Goal: Task Accomplishment & Management: Use online tool/utility

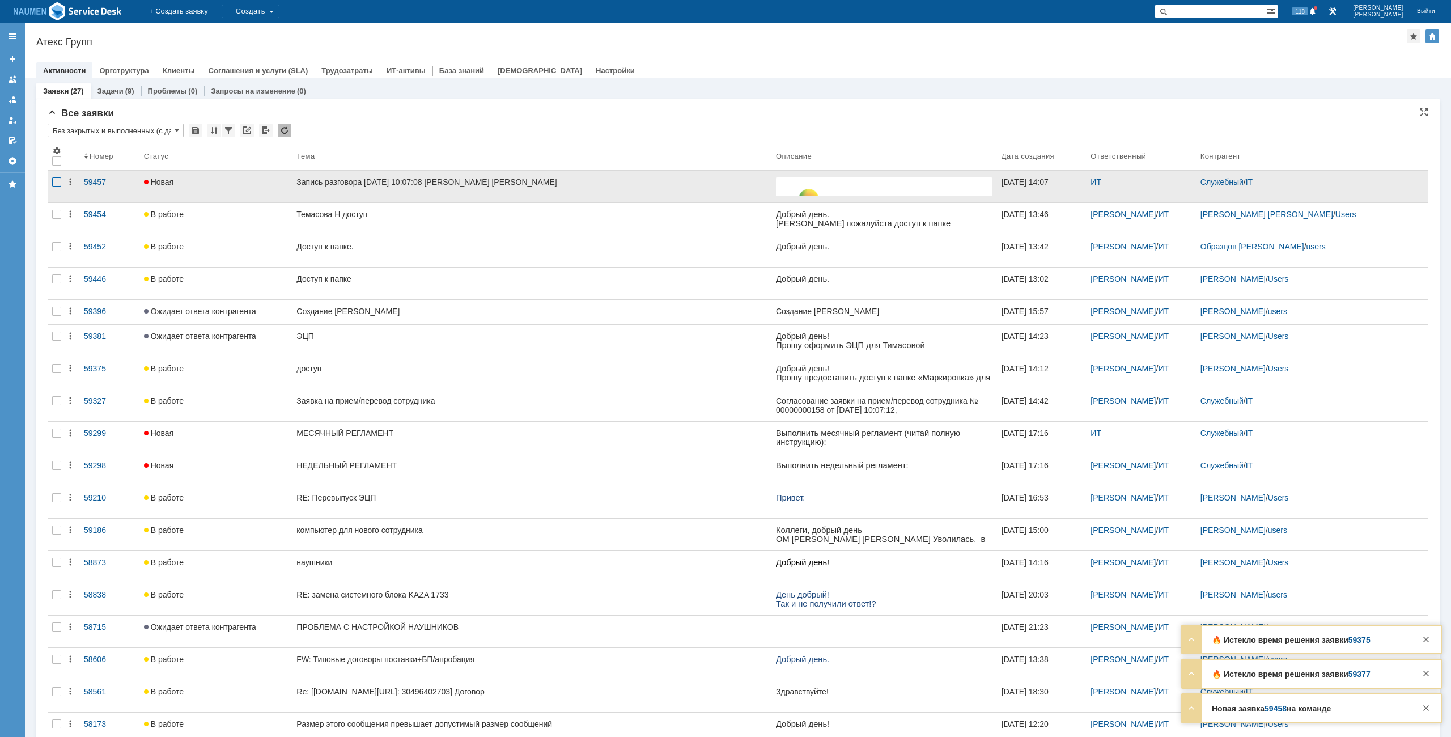
click at [53, 184] on div at bounding box center [56, 181] width 9 height 9
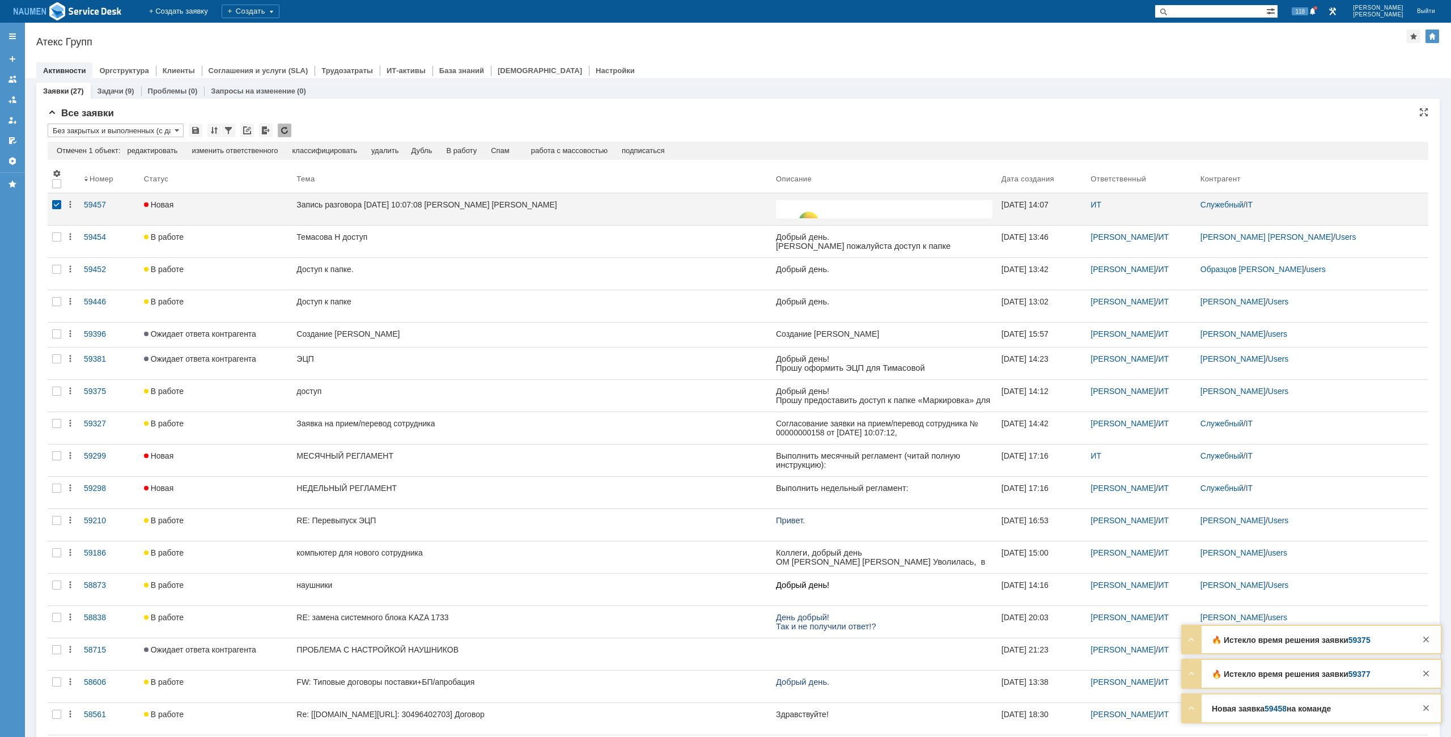
click at [496, 150] on td "Спам" at bounding box center [500, 151] width 33 height 10
click at [500, 150] on div "Спам" at bounding box center [500, 150] width 19 height 9
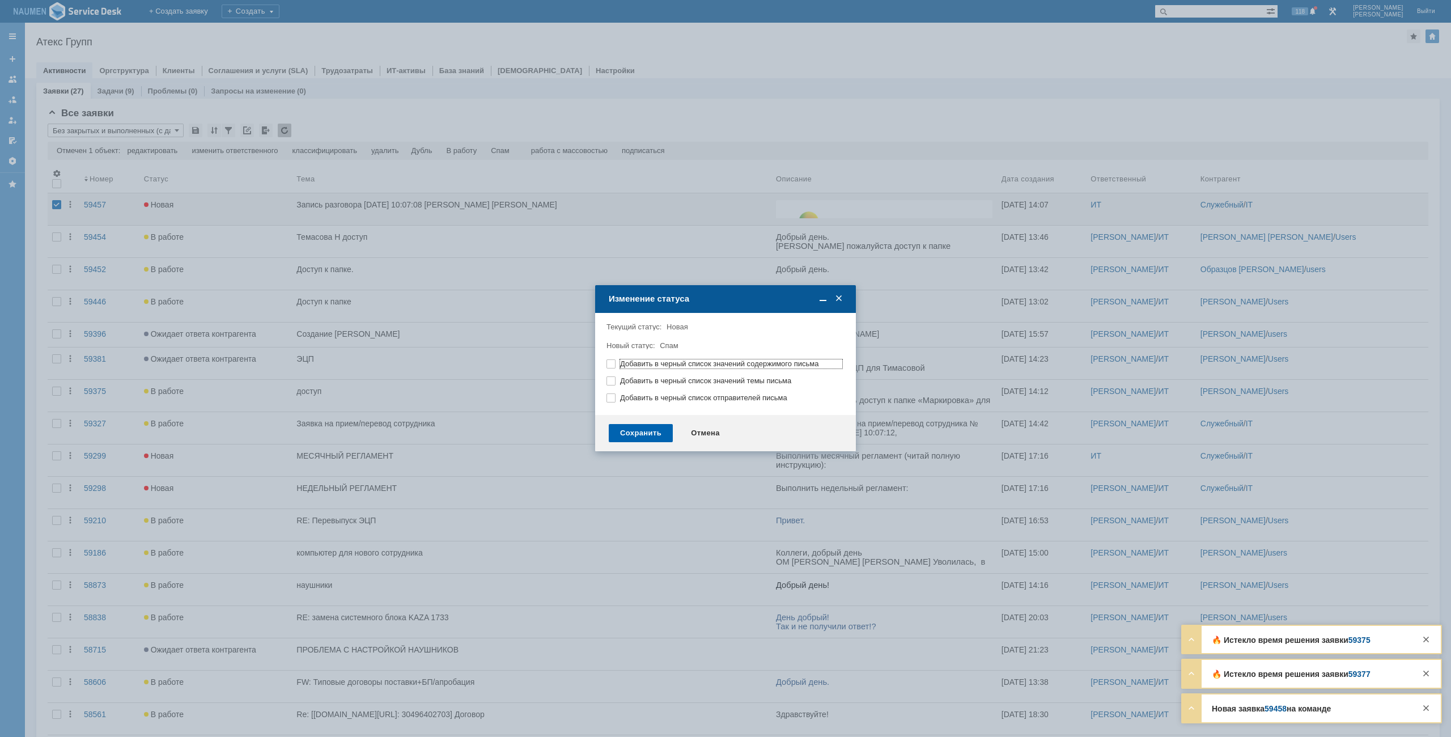
click at [657, 436] on div "Сохранить" at bounding box center [641, 433] width 64 height 18
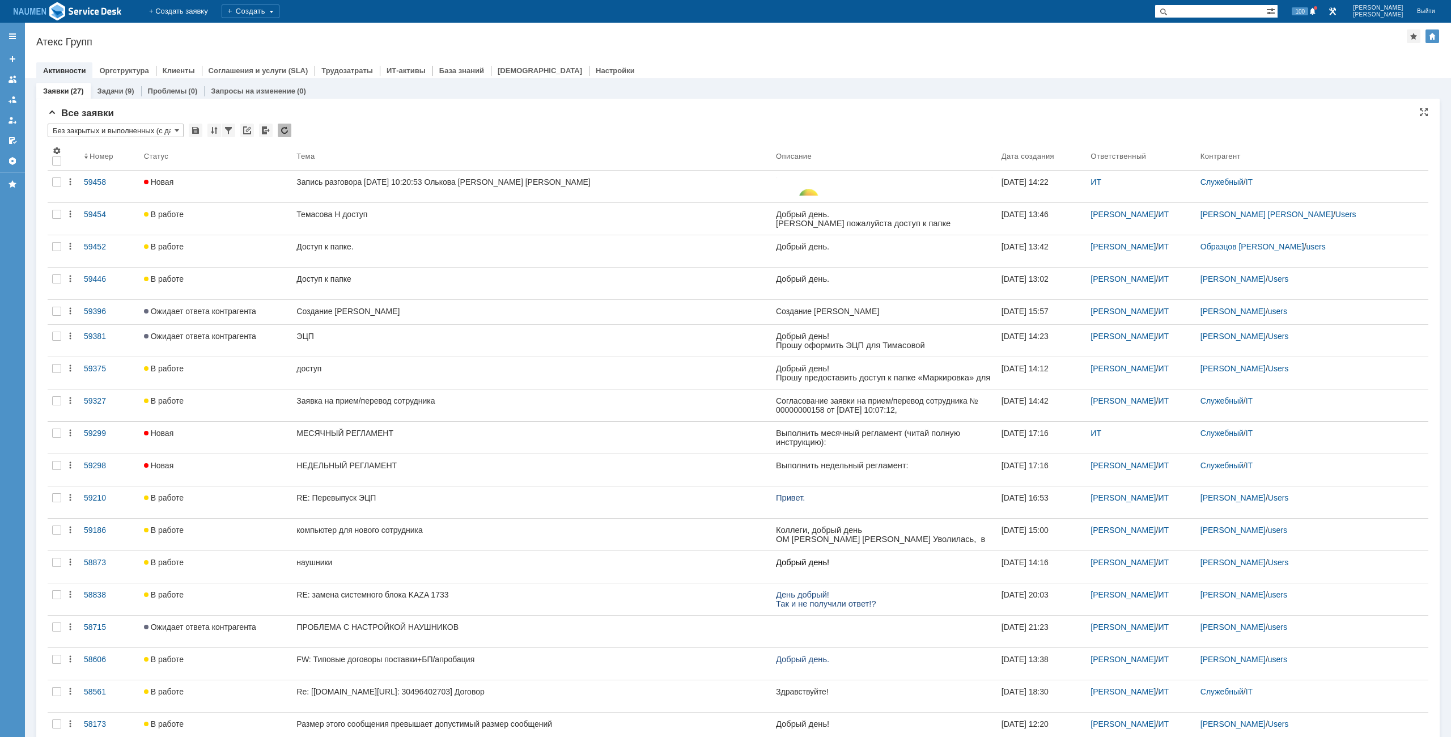
click at [677, 46] on div "Атекс Групп" at bounding box center [721, 41] width 1370 height 11
click at [713, 63] on div "Активности Оргструктура Клиенты Соглашения и услуги (SLA) Трудозатраты ИТ-актив…" at bounding box center [737, 70] width 1403 height 16
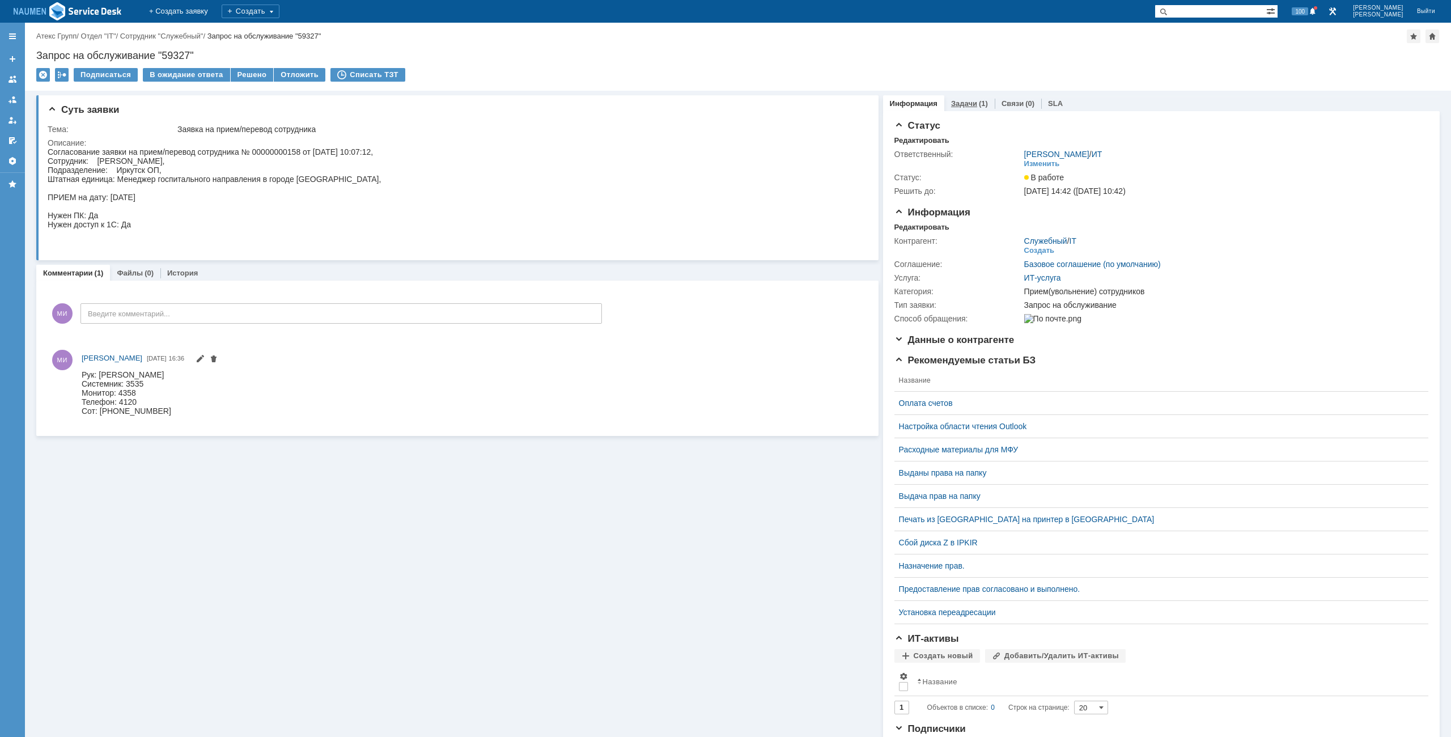
click at [952, 105] on link "Задачи" at bounding box center [964, 103] width 26 height 9
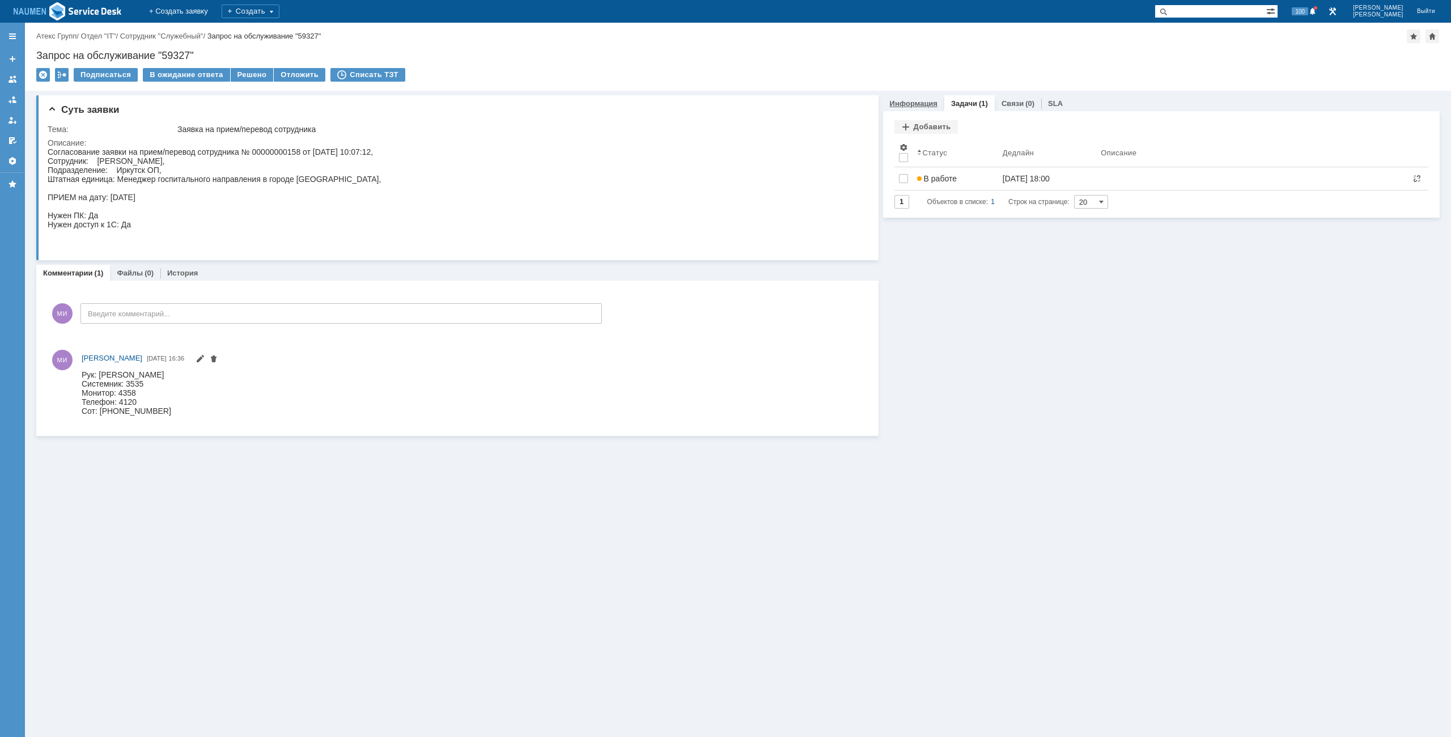
click at [893, 105] on link "Информация" at bounding box center [914, 103] width 48 height 9
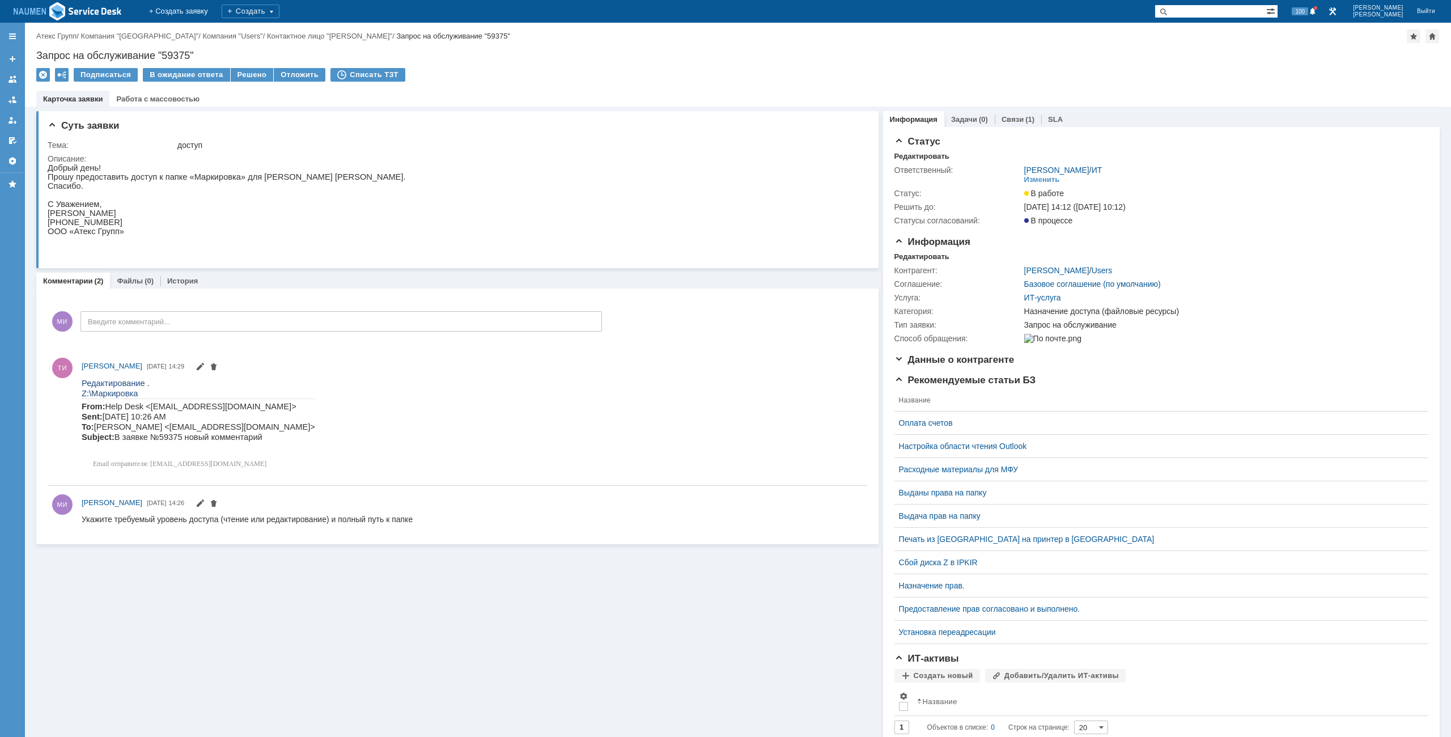
click at [346, 626] on div "Суть заявки Тема: доступ Описание: Комментарии (2) Файлы (0) История Комментари…" at bounding box center [457, 435] width 842 height 657
click at [666, 52] on div "Запрос на обслуживание "59375"" at bounding box center [737, 55] width 1403 height 11
click at [579, 108] on div "Суть заявки Тема: доступ Описание: Комментарии (2) Файлы (0) История Комментари…" at bounding box center [457, 435] width 842 height 657
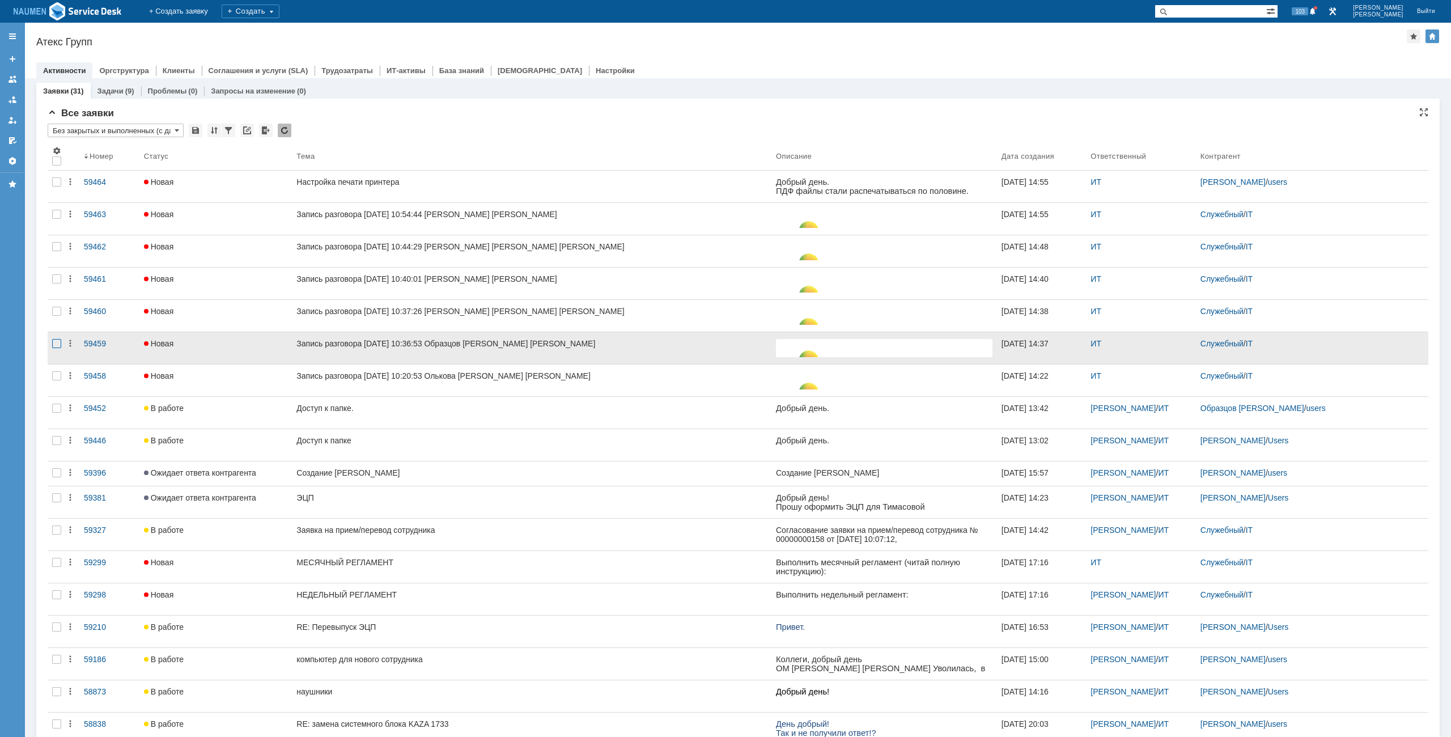
click at [53, 345] on div at bounding box center [56, 343] width 9 height 9
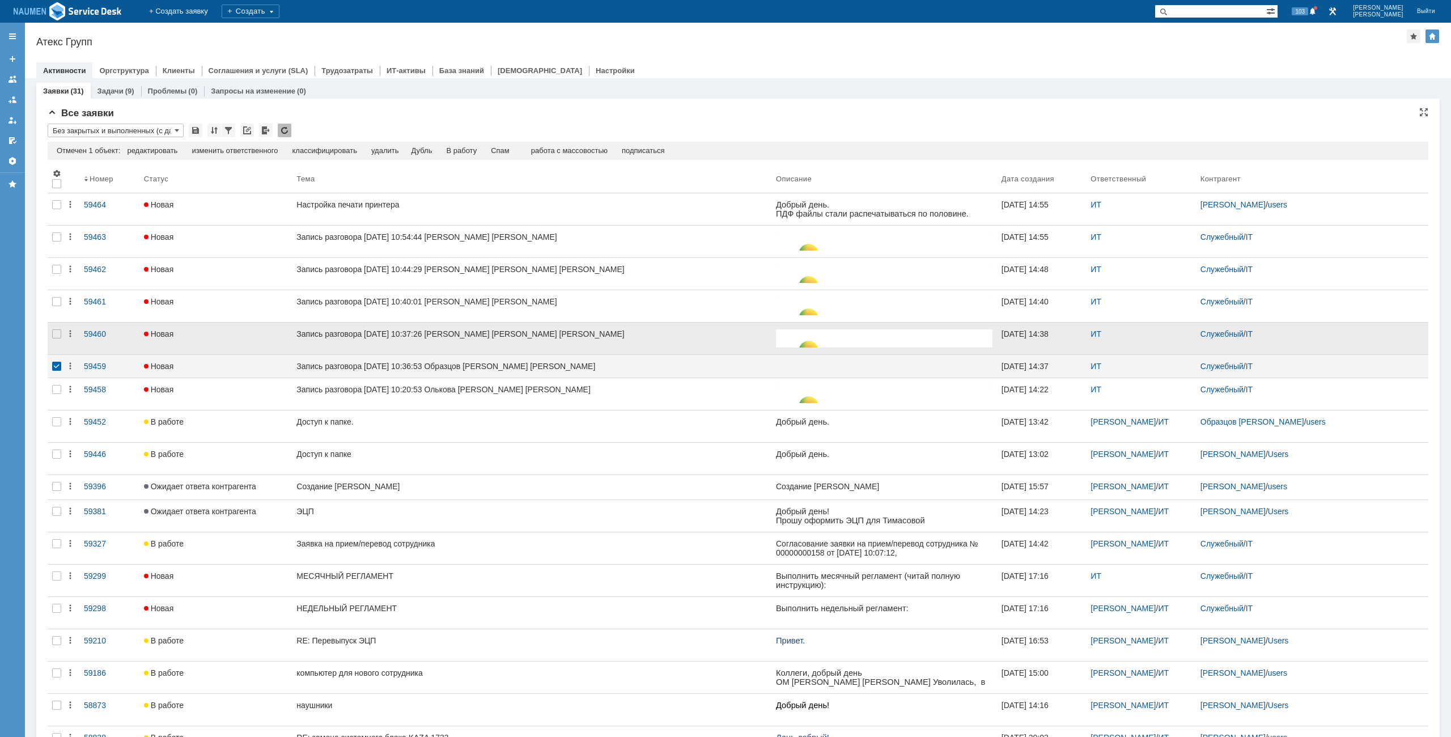
click at [57, 340] on div at bounding box center [57, 338] width 18 height 32
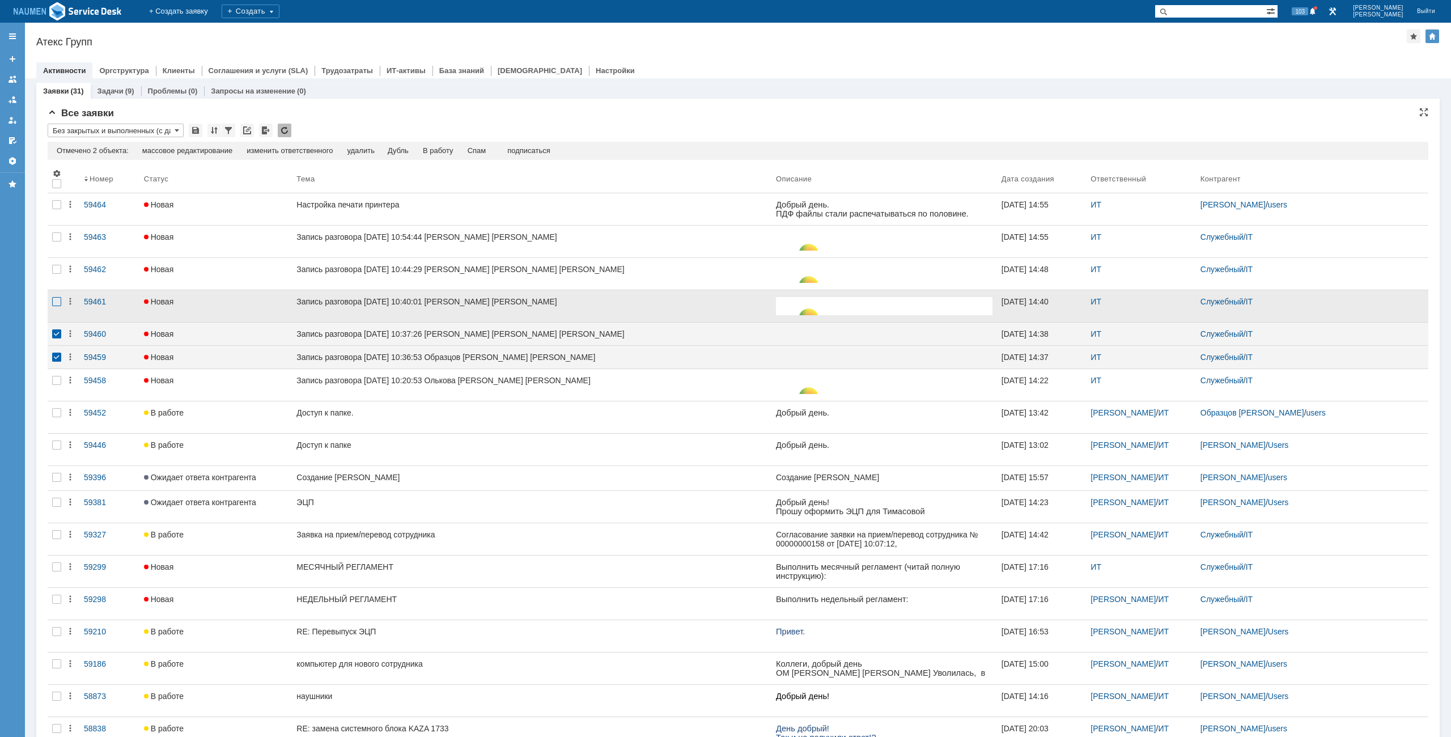
click at [59, 300] on div at bounding box center [56, 301] width 9 height 9
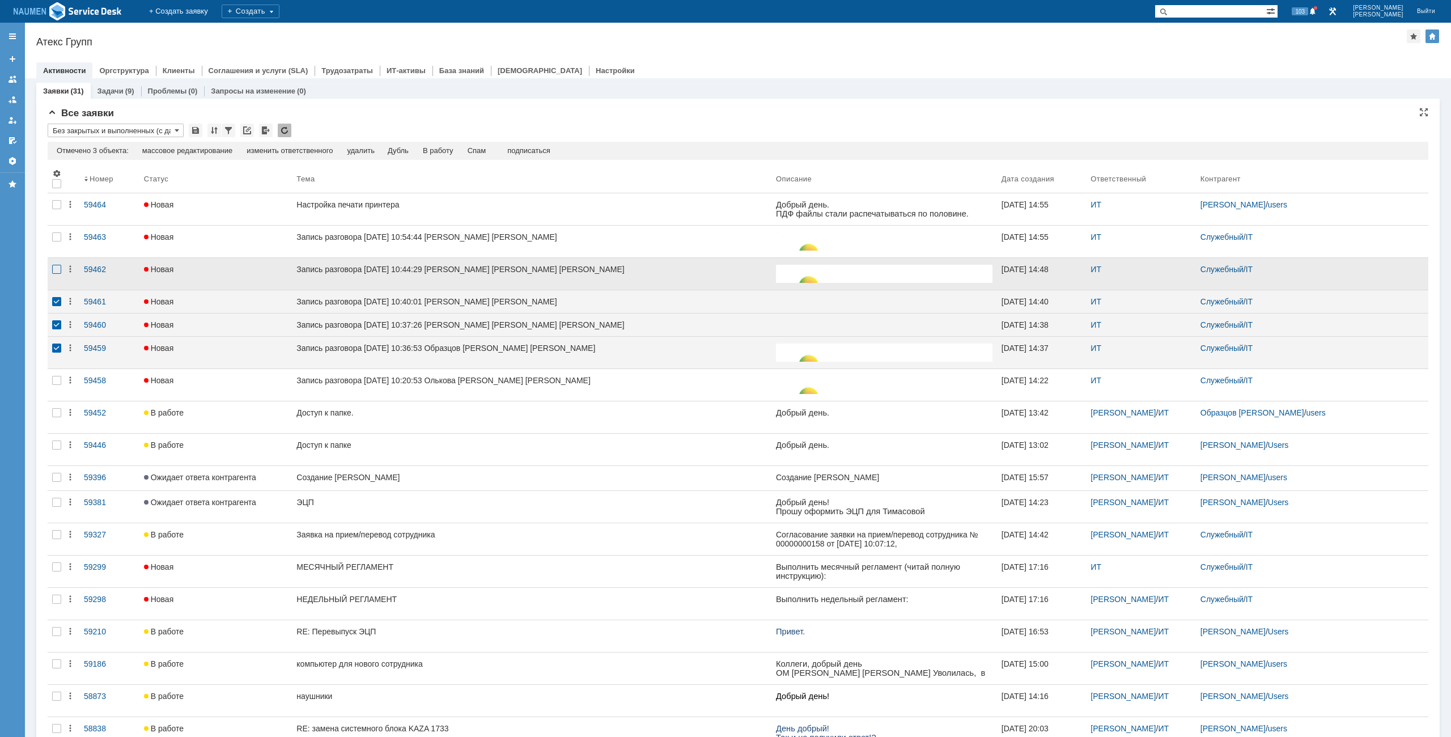
click at [56, 271] on div at bounding box center [56, 269] width 9 height 9
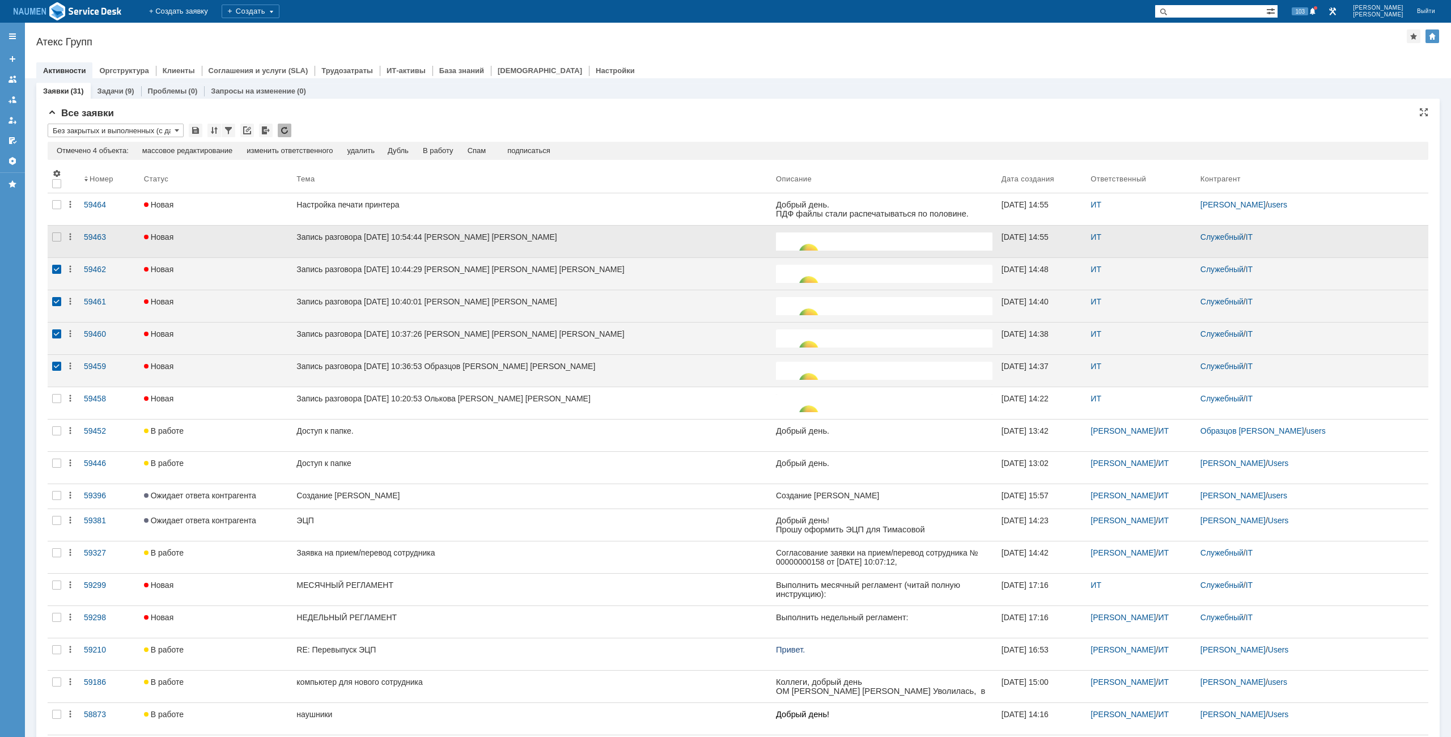
click at [60, 242] on div at bounding box center [57, 242] width 18 height 32
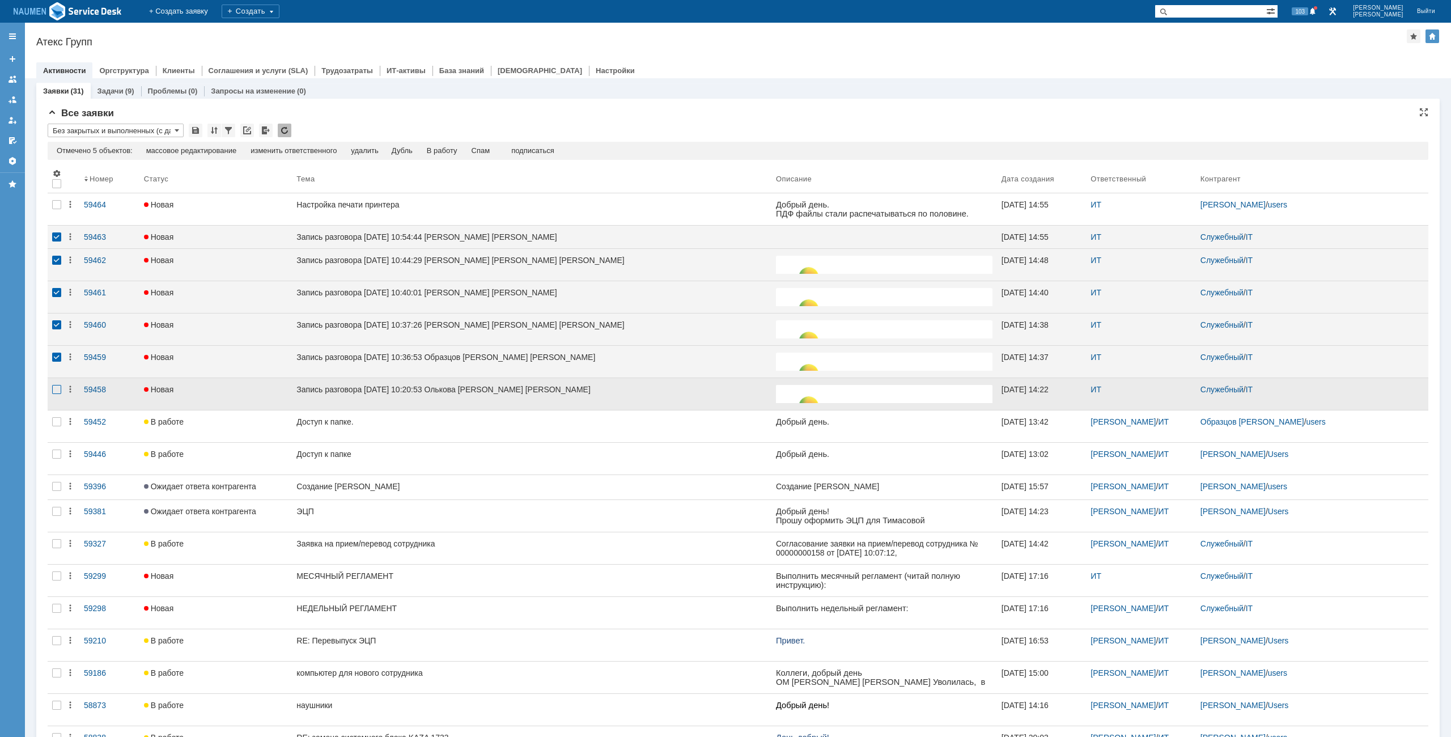
click at [59, 391] on div at bounding box center [56, 389] width 9 height 9
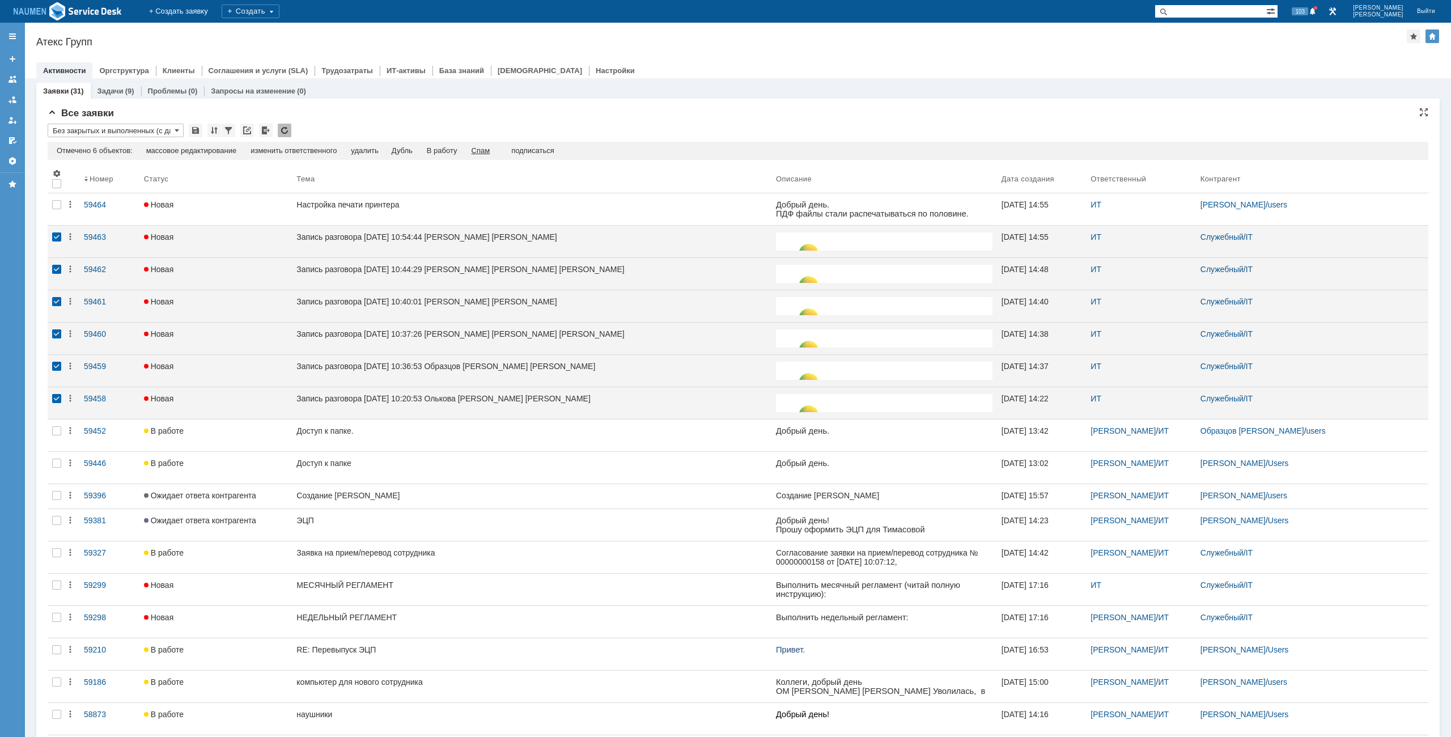
click at [481, 153] on div "Спам" at bounding box center [480, 150] width 19 height 9
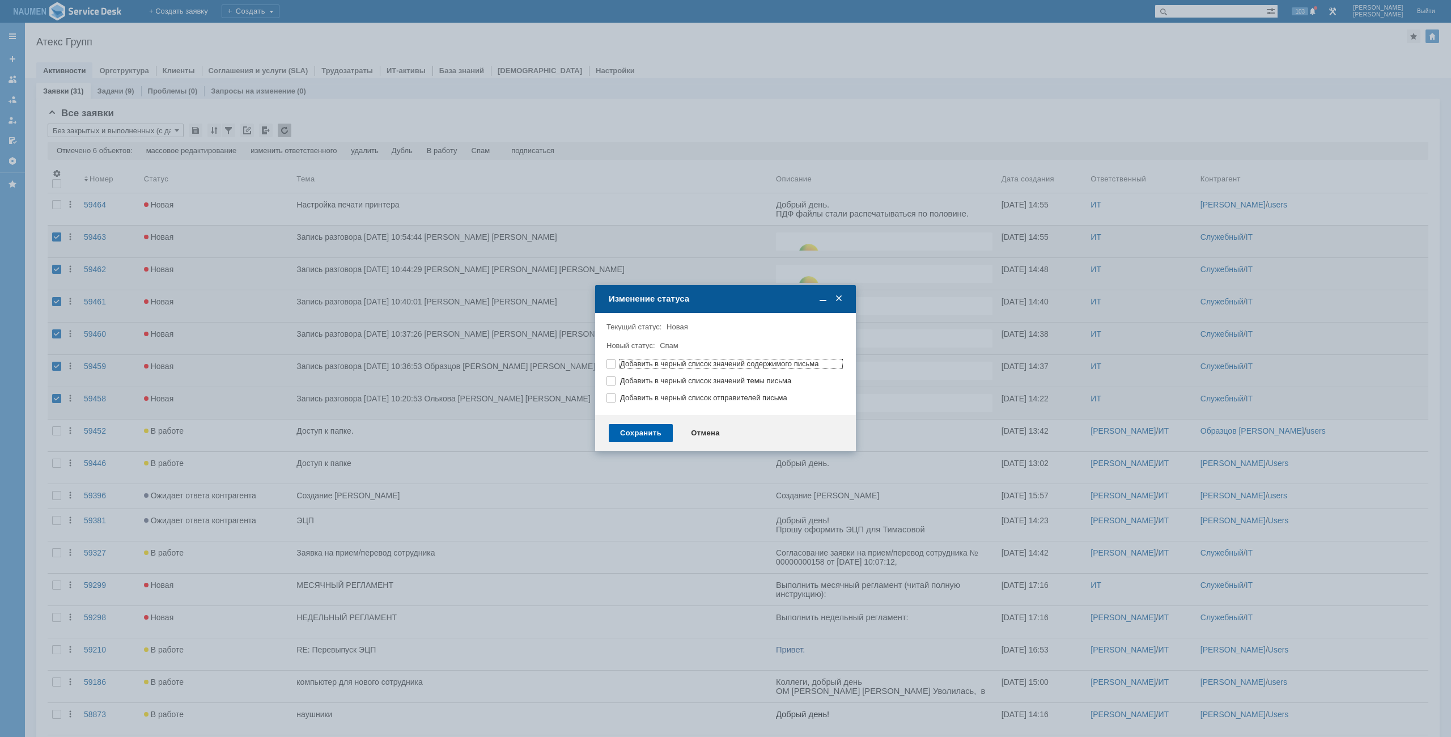
click at [640, 439] on div "Сохранить" at bounding box center [641, 433] width 64 height 18
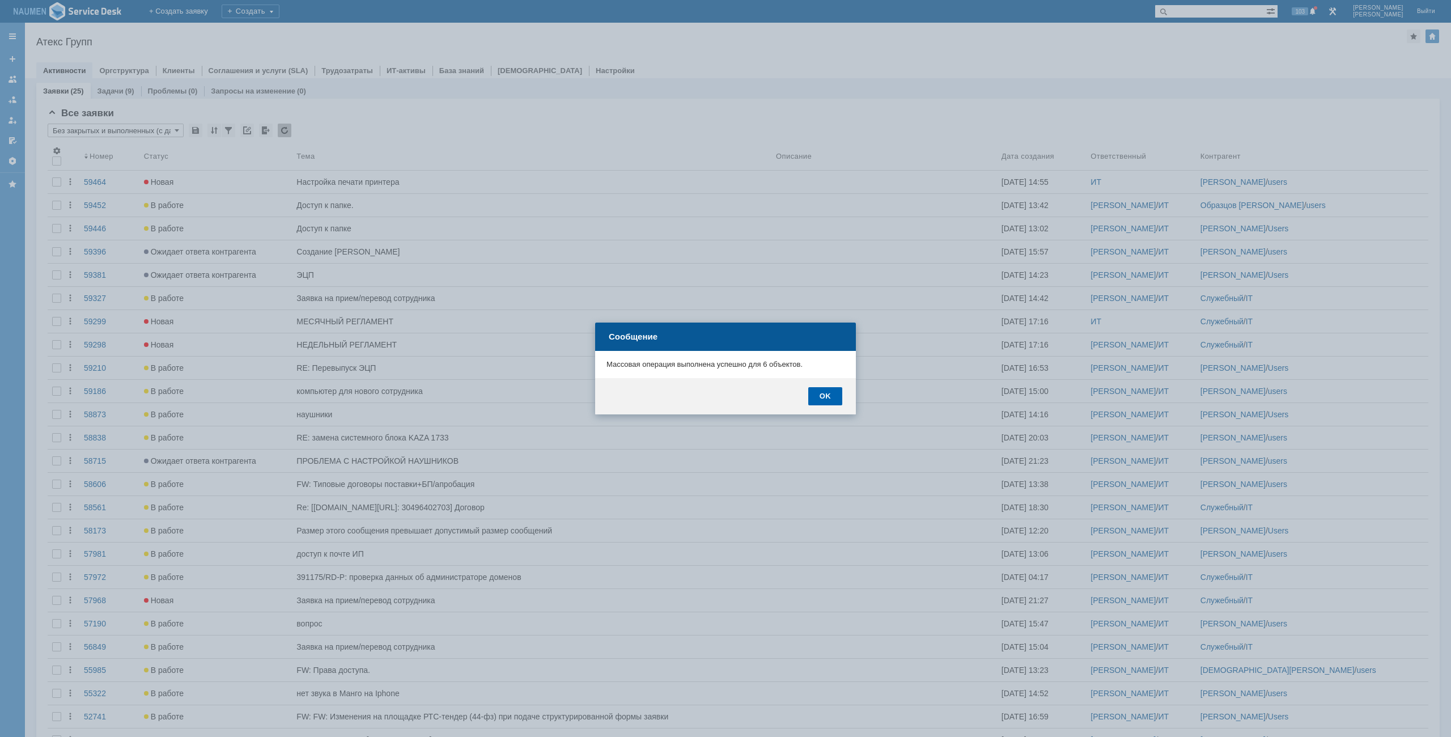
click at [822, 395] on div "OK" at bounding box center [825, 396] width 34 height 18
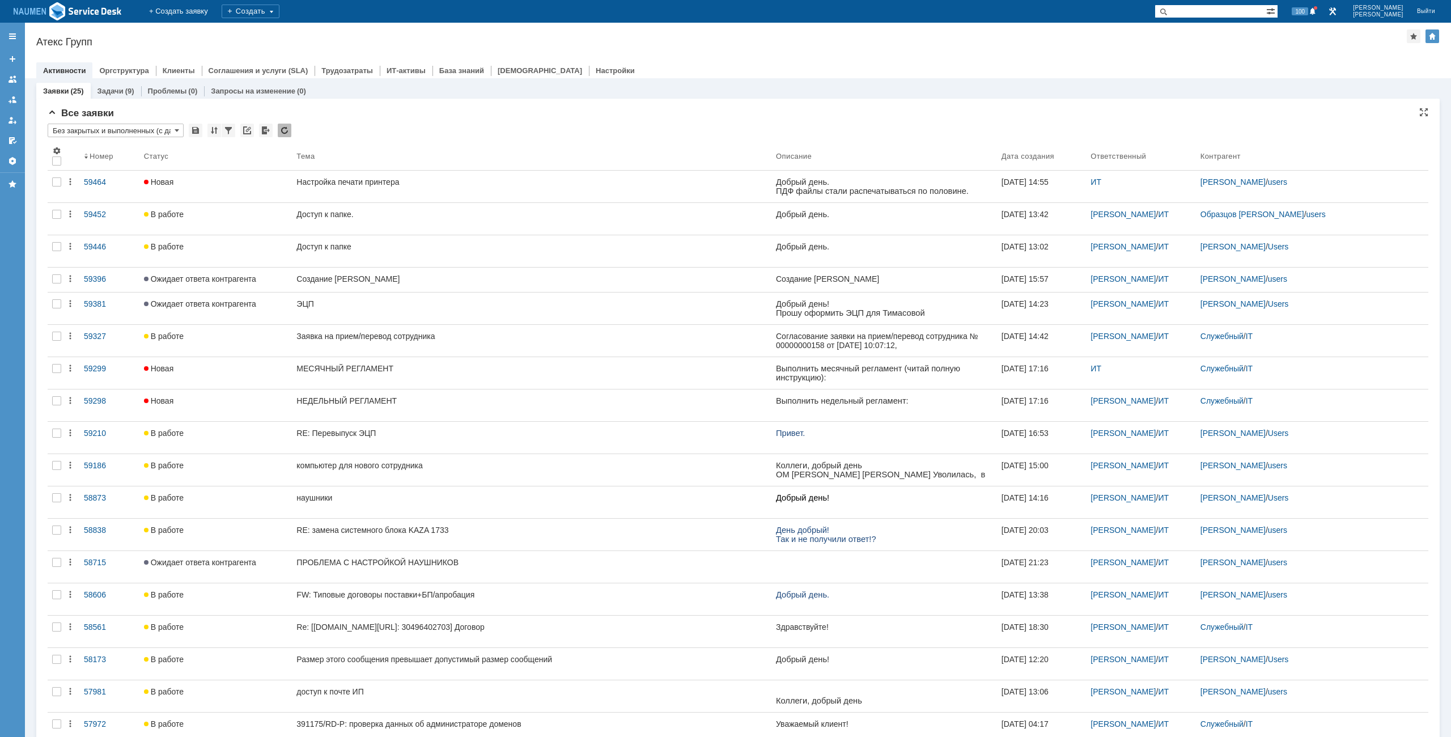
click at [976, 117] on div "Все заявки" at bounding box center [738, 113] width 1380 height 11
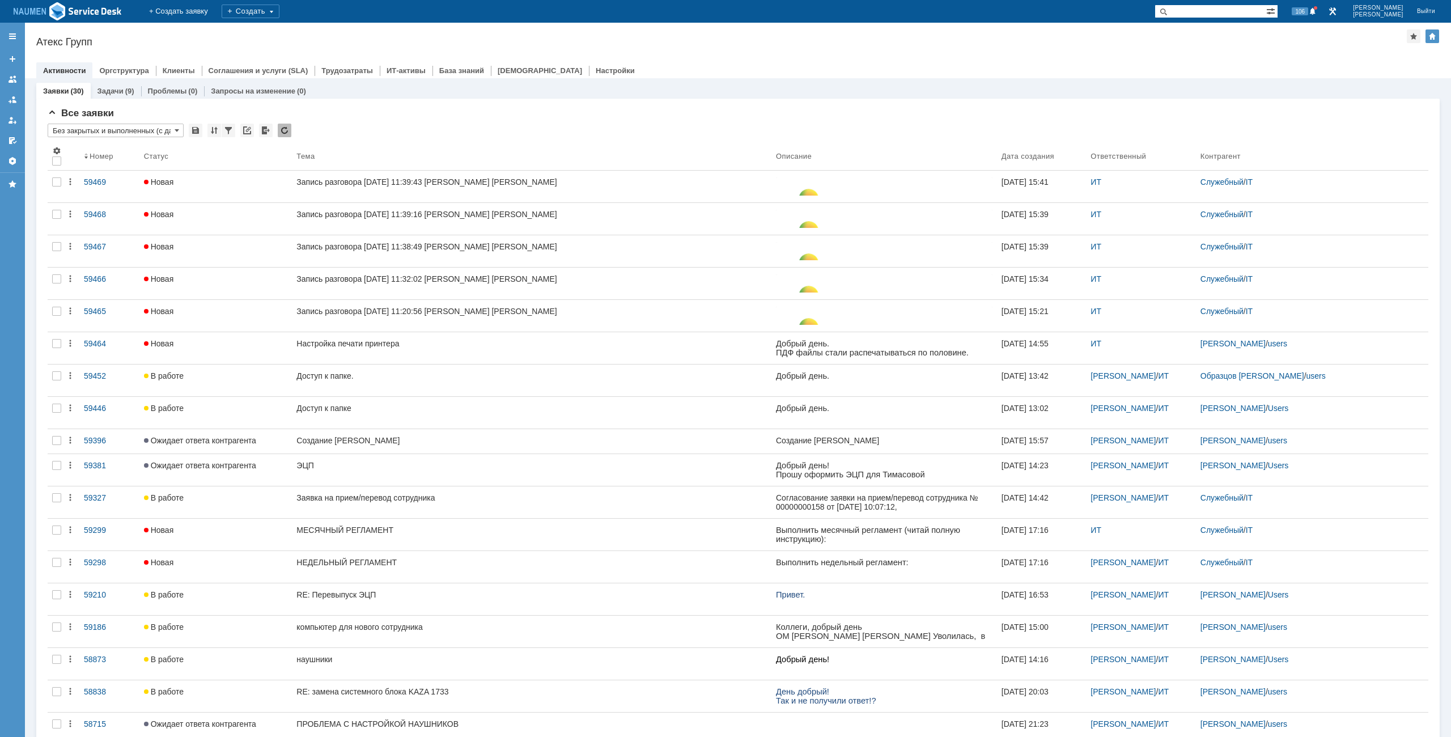
click at [203, 48] on div "Назад | Атекс Групп Атекс Групп root$101 Активности Оргструктура Клиенты Соглаш…" at bounding box center [738, 51] width 1426 height 56
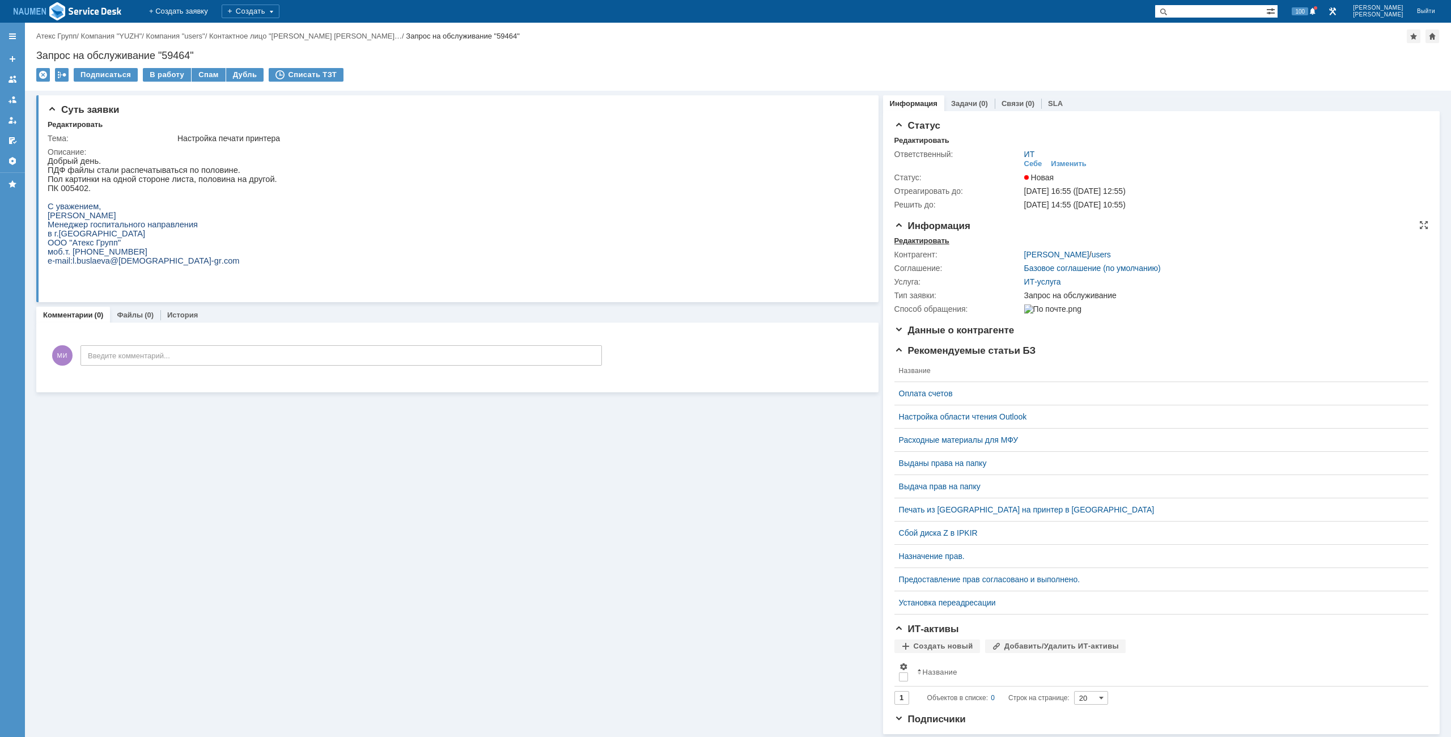
click at [907, 242] on div "Редактировать" at bounding box center [921, 240] width 55 height 9
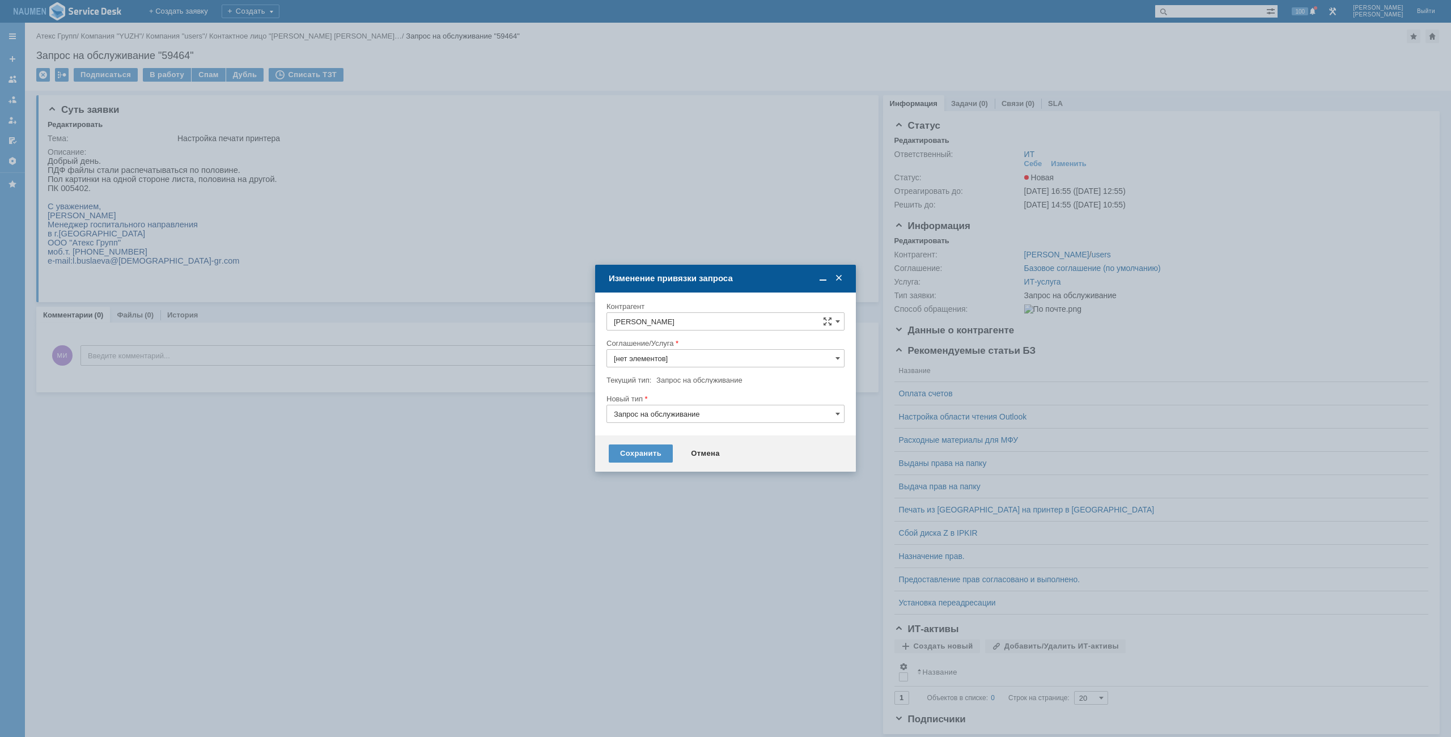
type input "ИТ-услуга"
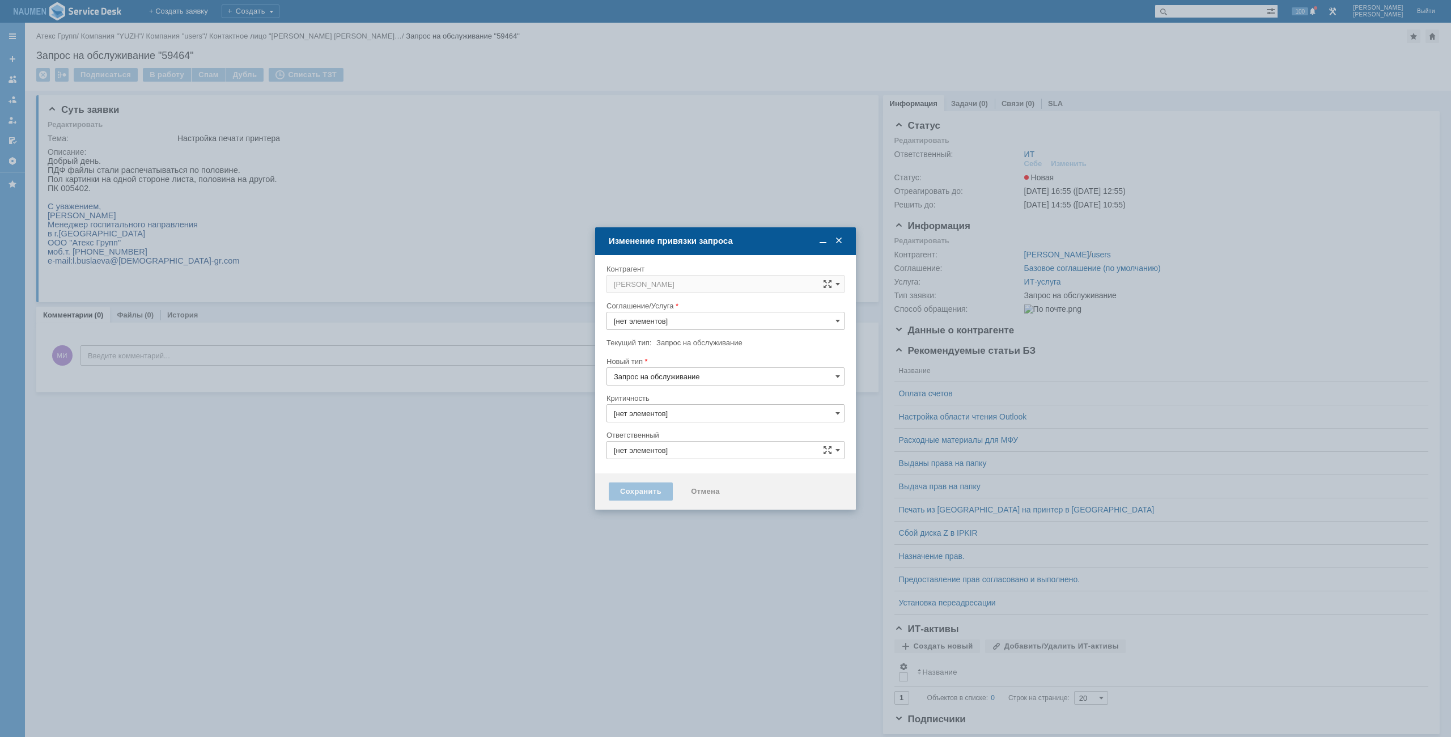
type input "ИТ-услуга"
type input "3. Низкая"
type input "ИТ"
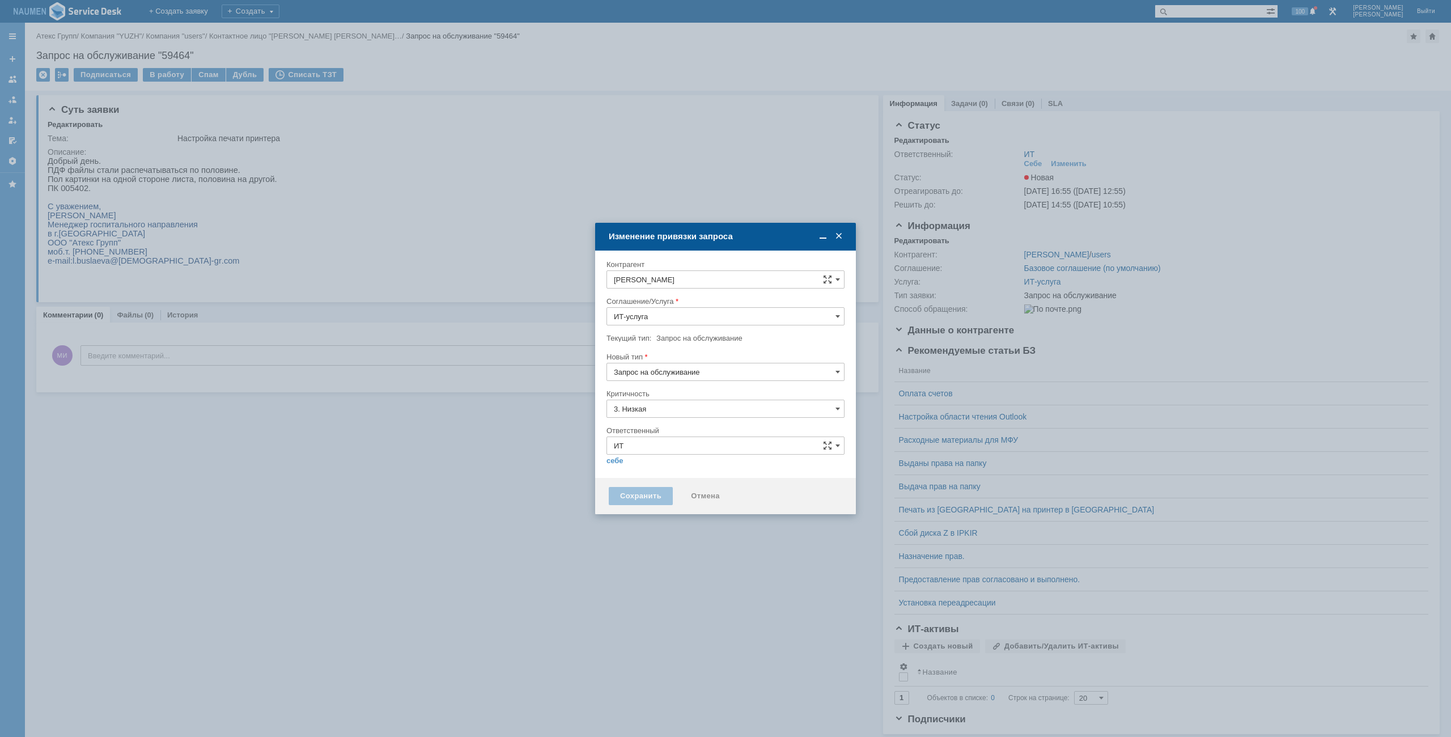
type input "[не указано]"
click at [693, 371] on div "Контрагент Буслаева Лариса Соглашение/Услуга ИТ-услуга Текущий тип: Запрос на о…" at bounding box center [725, 364] width 238 height 218
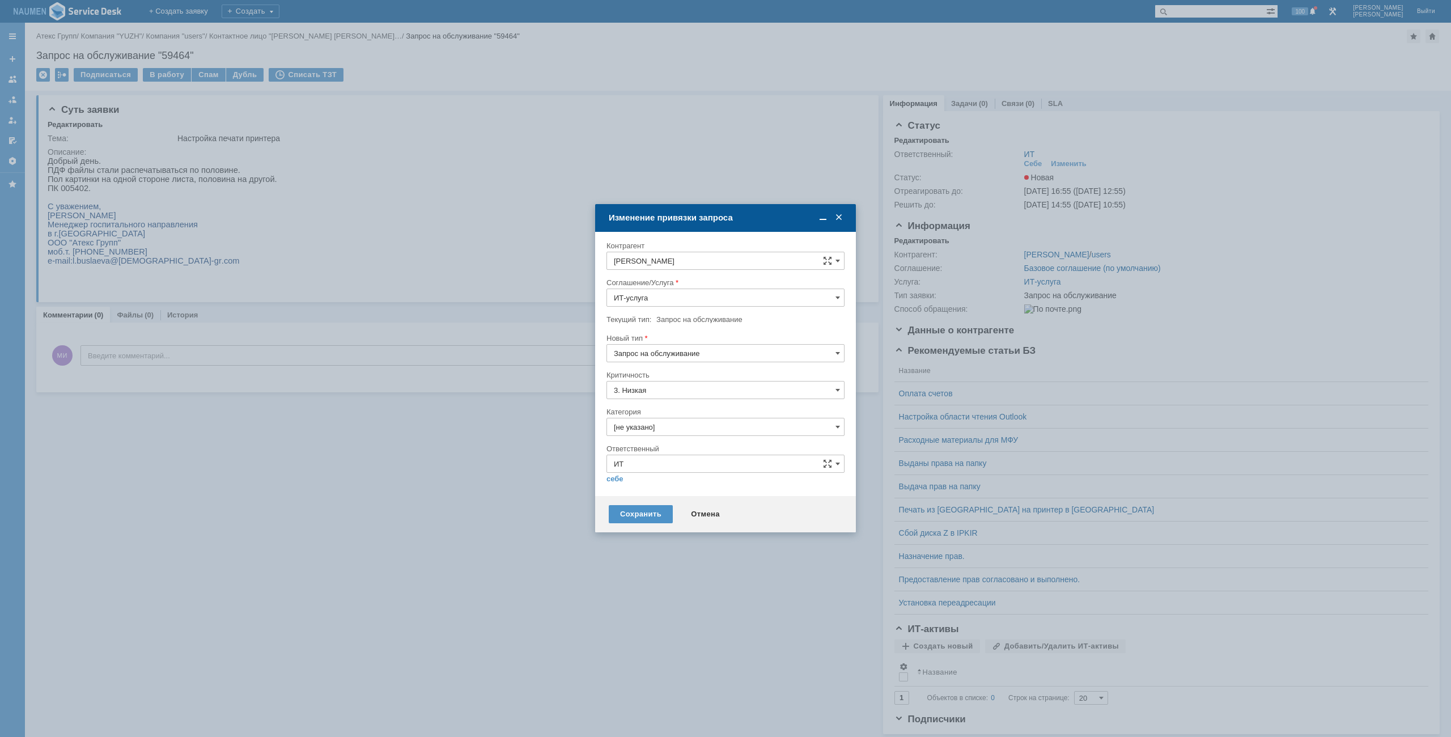
click at [690, 356] on input "Запрос на обслуживание" at bounding box center [725, 353] width 238 height 18
click at [645, 409] on span "Инцидент" at bounding box center [725, 411] width 223 height 9
type input "Инцидент"
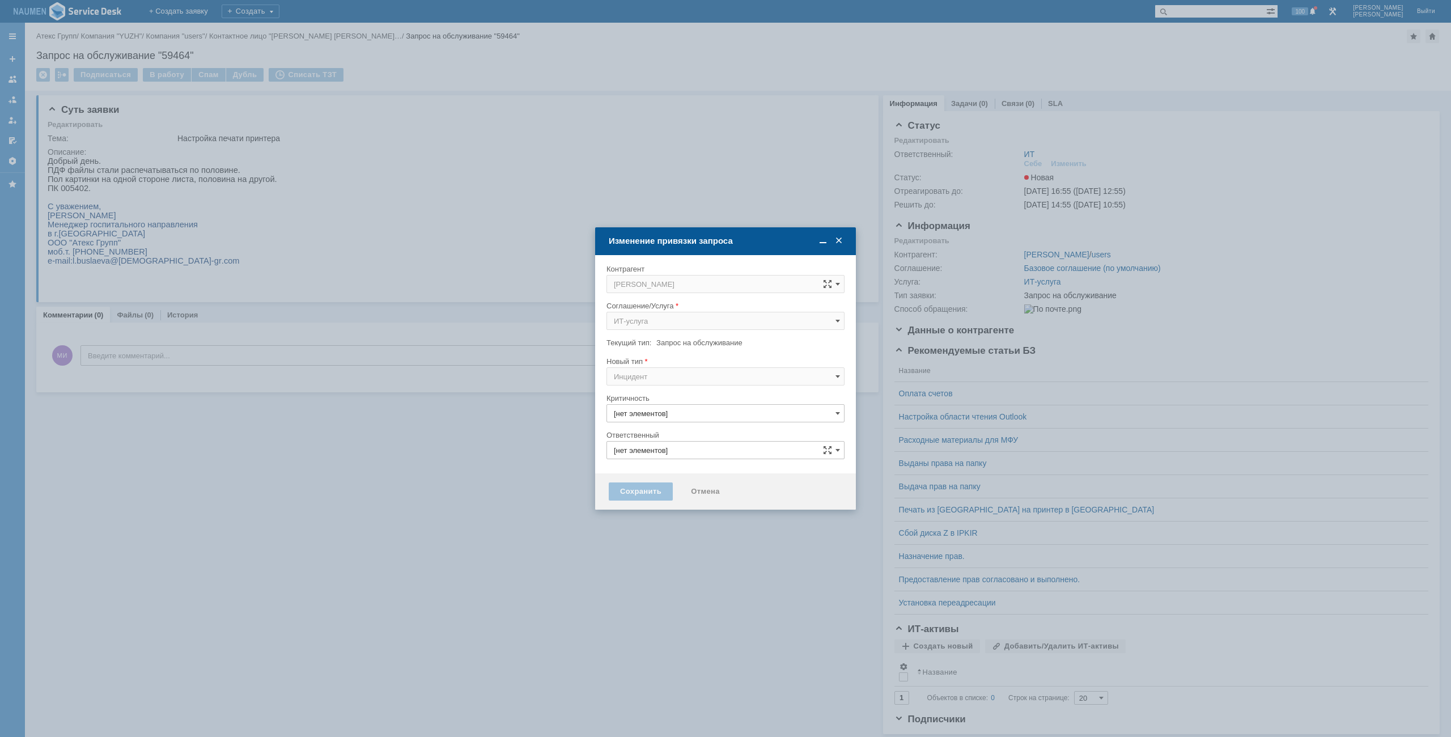
type input "3. Низкая"
type input "[не указано]"
type input "ИТ"
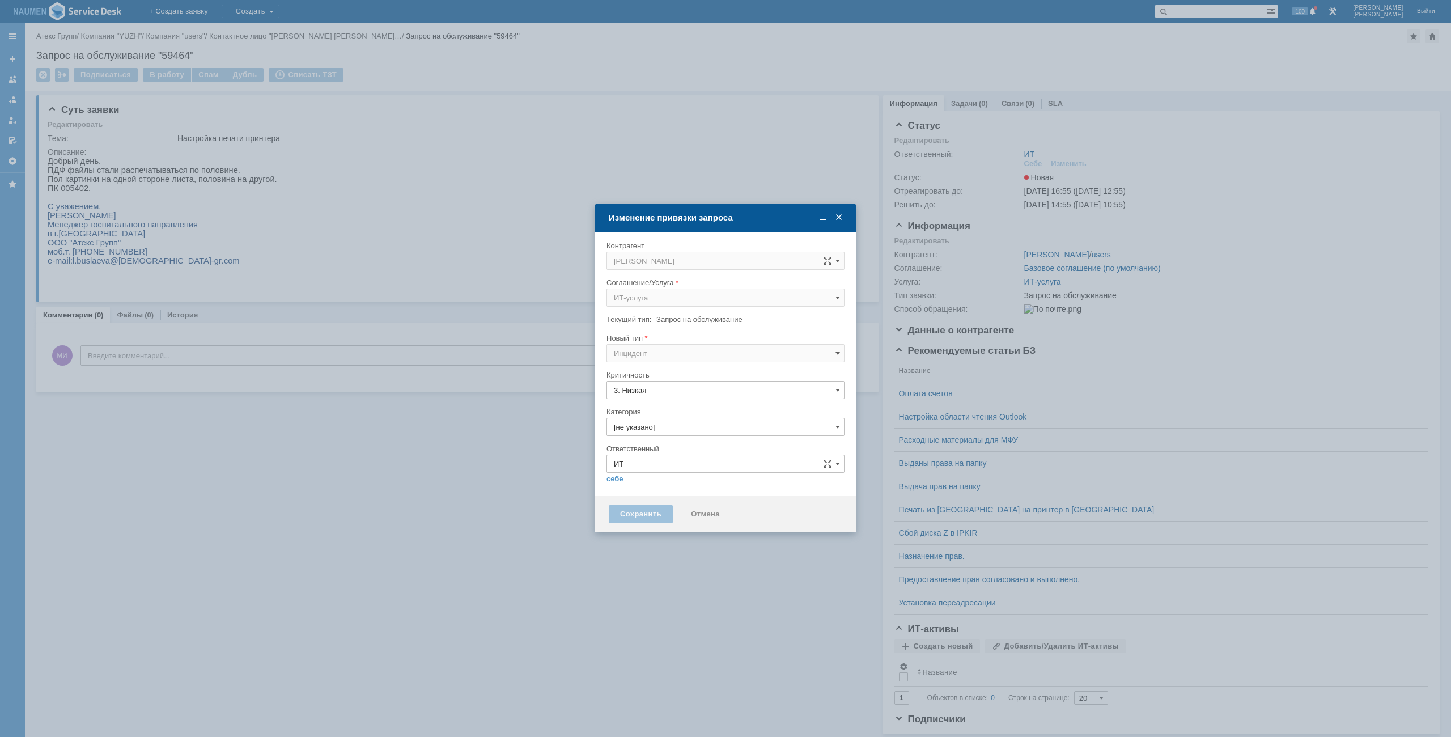
type input "Инцидент"
click at [656, 419] on input "[не указано]" at bounding box center [725, 427] width 238 height 18
click at [664, 484] on div "Программное обеспечение" at bounding box center [725, 491] width 237 height 18
type input "Программное обеспечение"
click at [614, 479] on link "себе" at bounding box center [614, 478] width 17 height 9
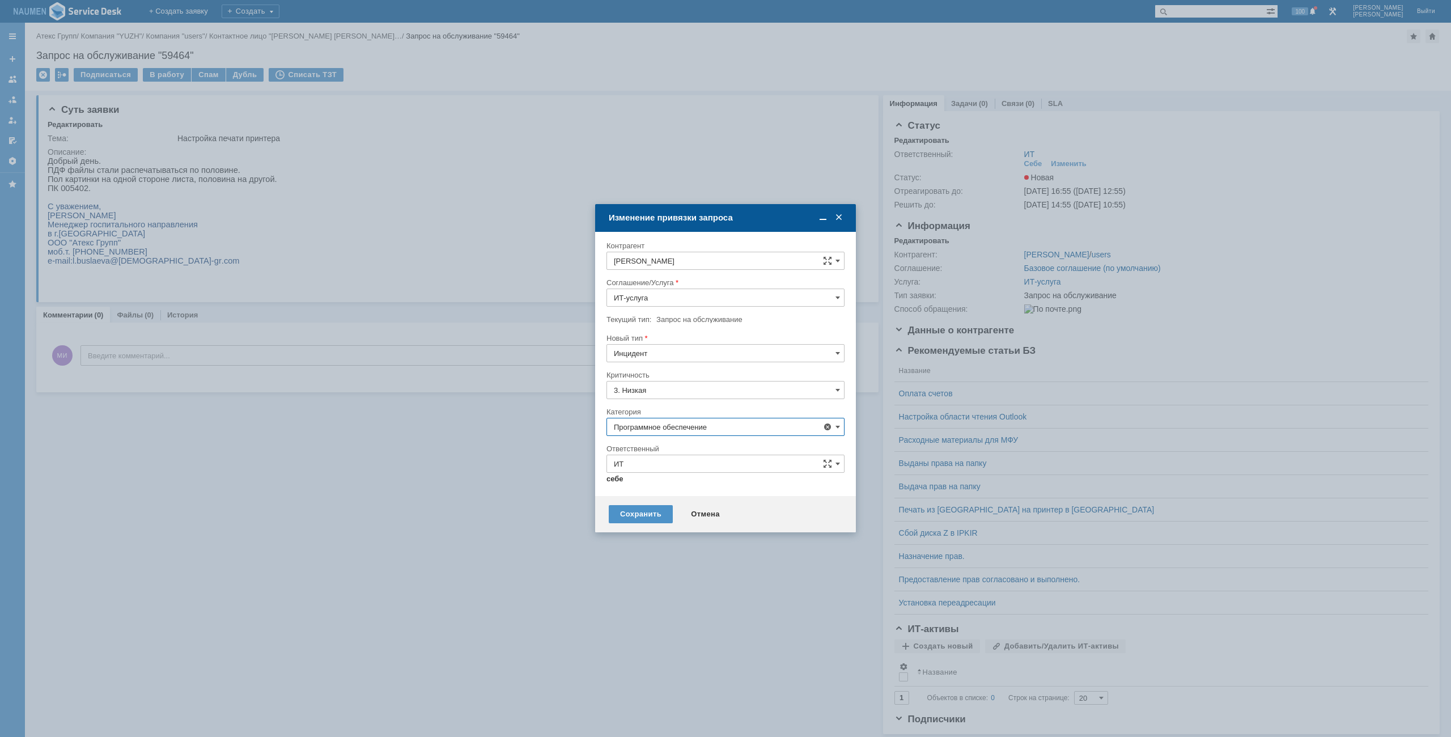
type input "[PERSON_NAME]"
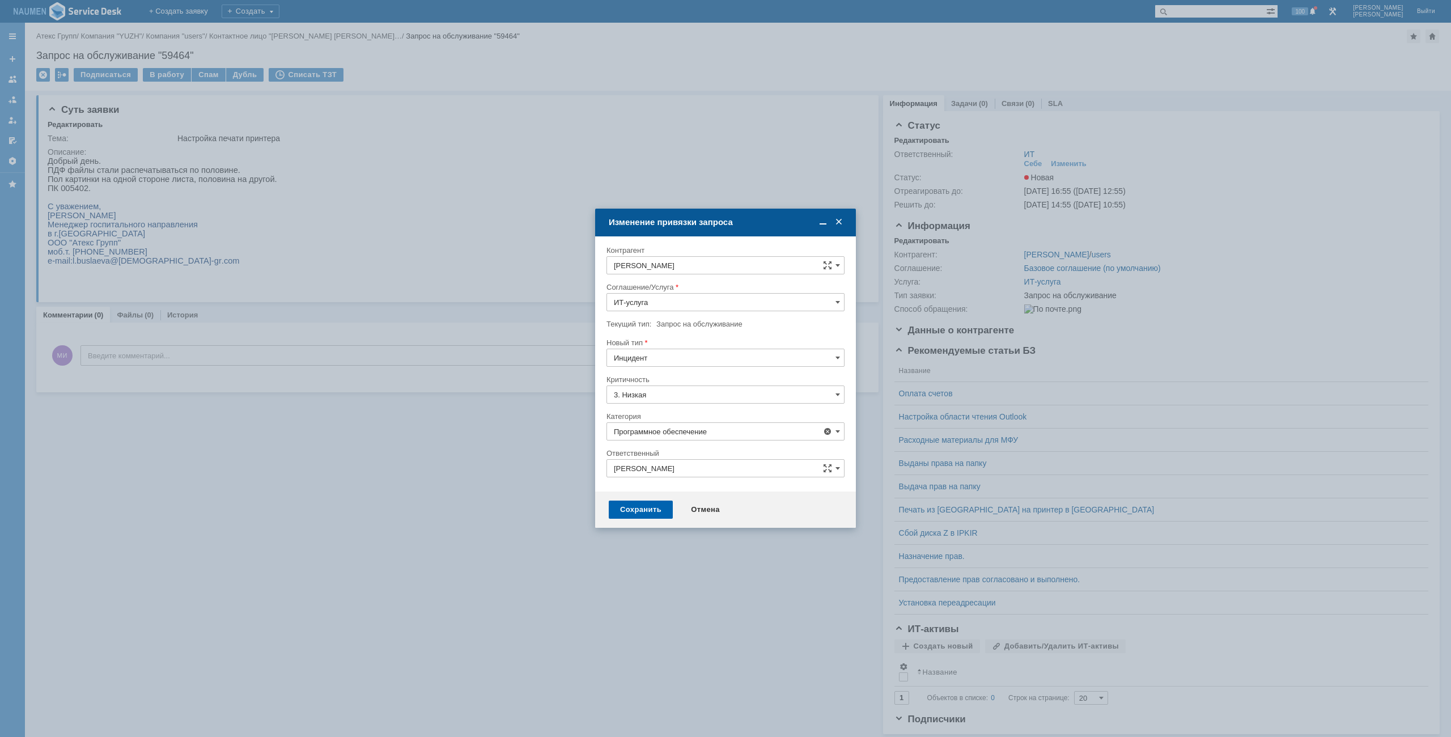
type input "Программное обеспечение"
click at [639, 500] on div "Сохранить" at bounding box center [641, 509] width 64 height 18
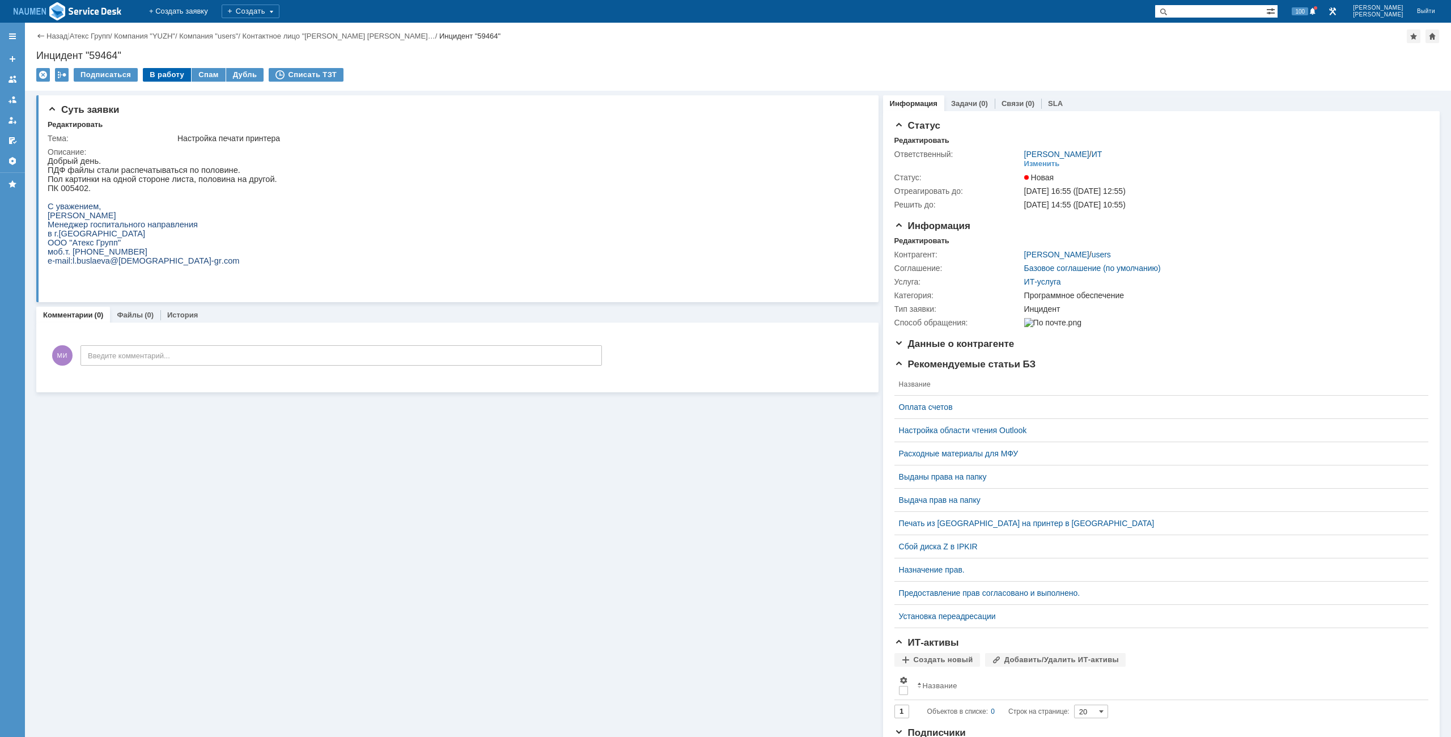
click at [172, 75] on div "В работу" at bounding box center [167, 75] width 48 height 14
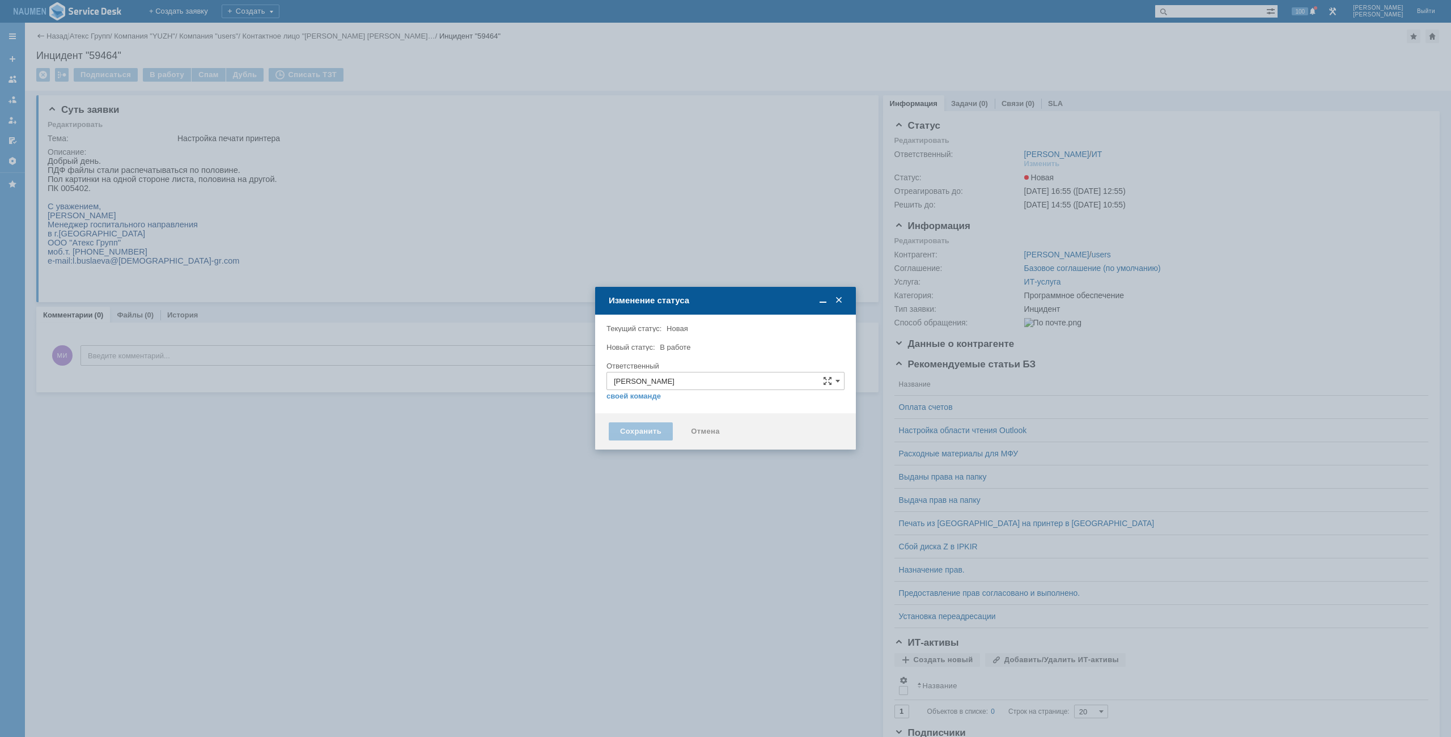
type input "Программное обеспечение"
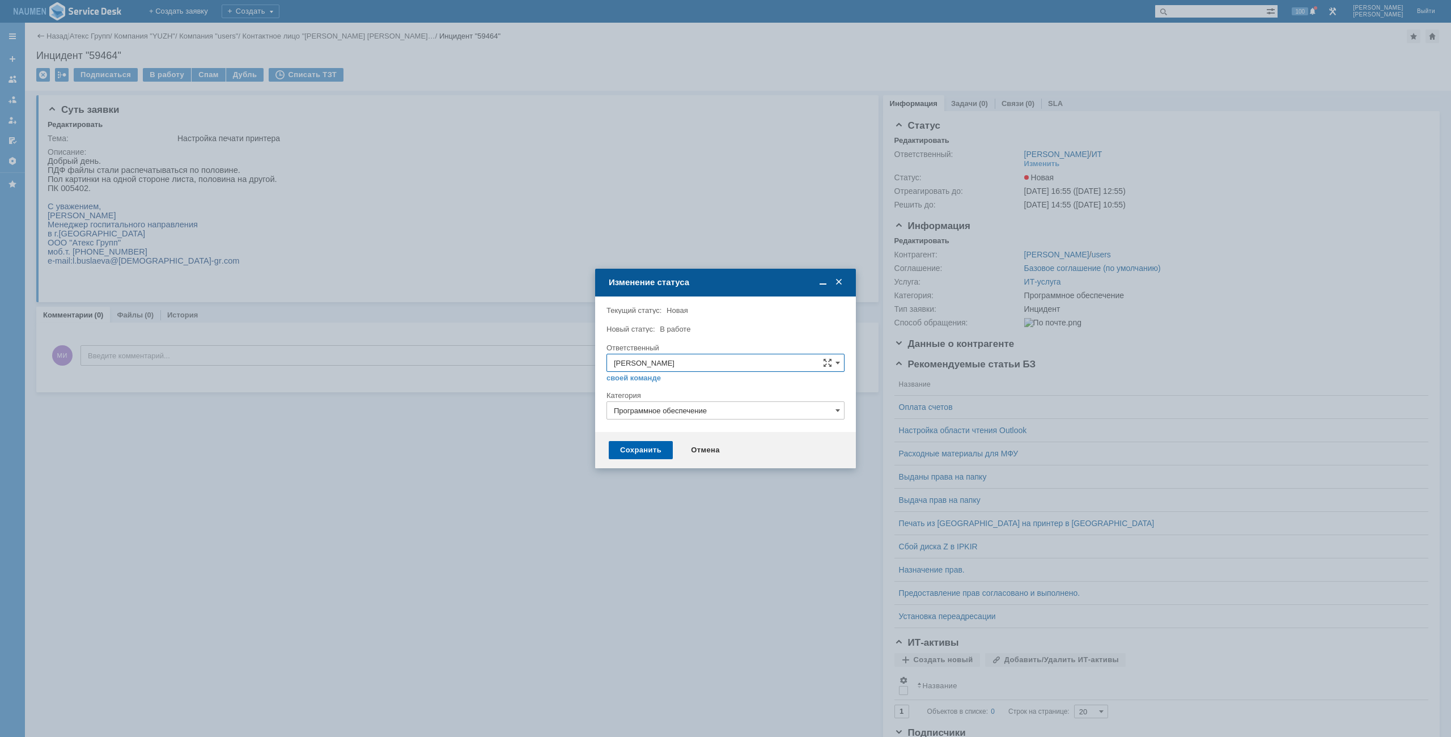
click at [659, 451] on div "Сохранить" at bounding box center [641, 450] width 64 height 18
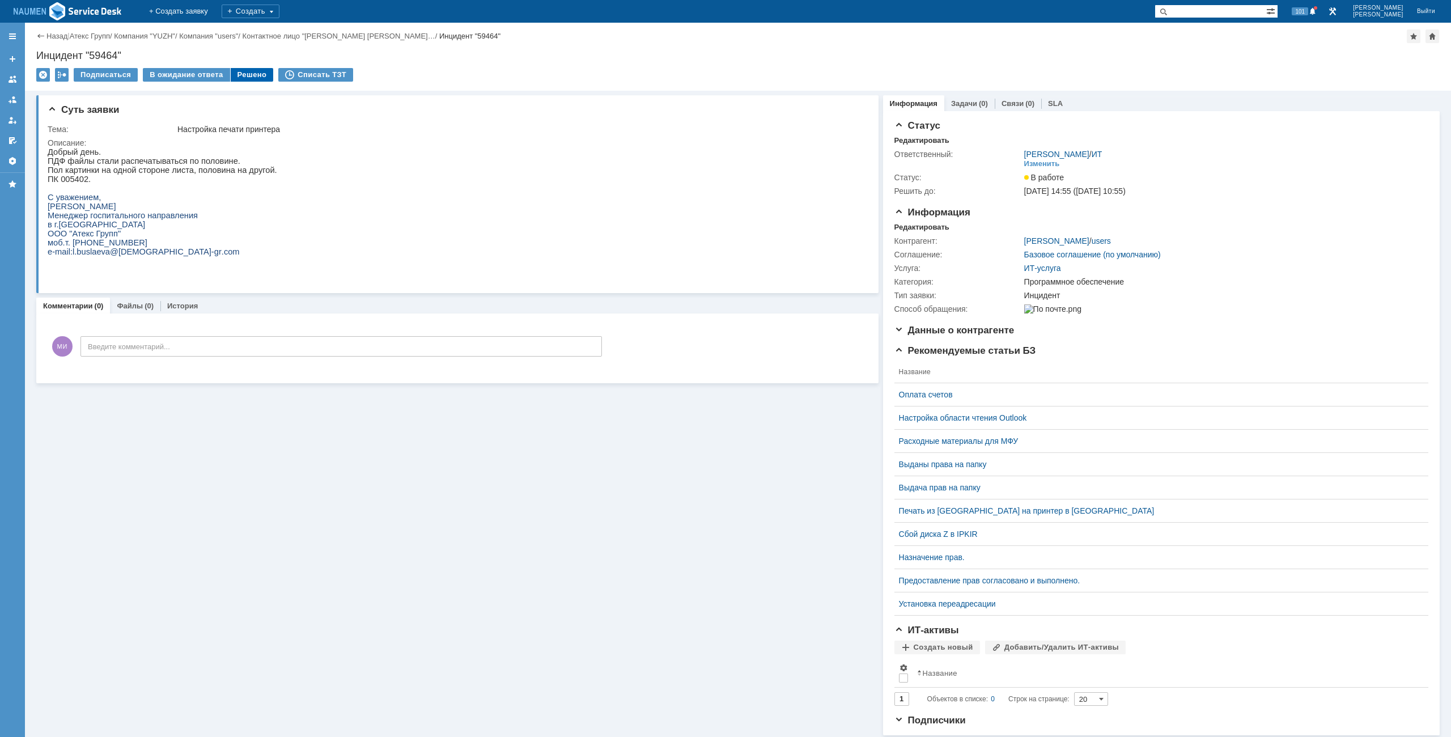
click at [248, 72] on div "Решено" at bounding box center [252, 75] width 43 height 14
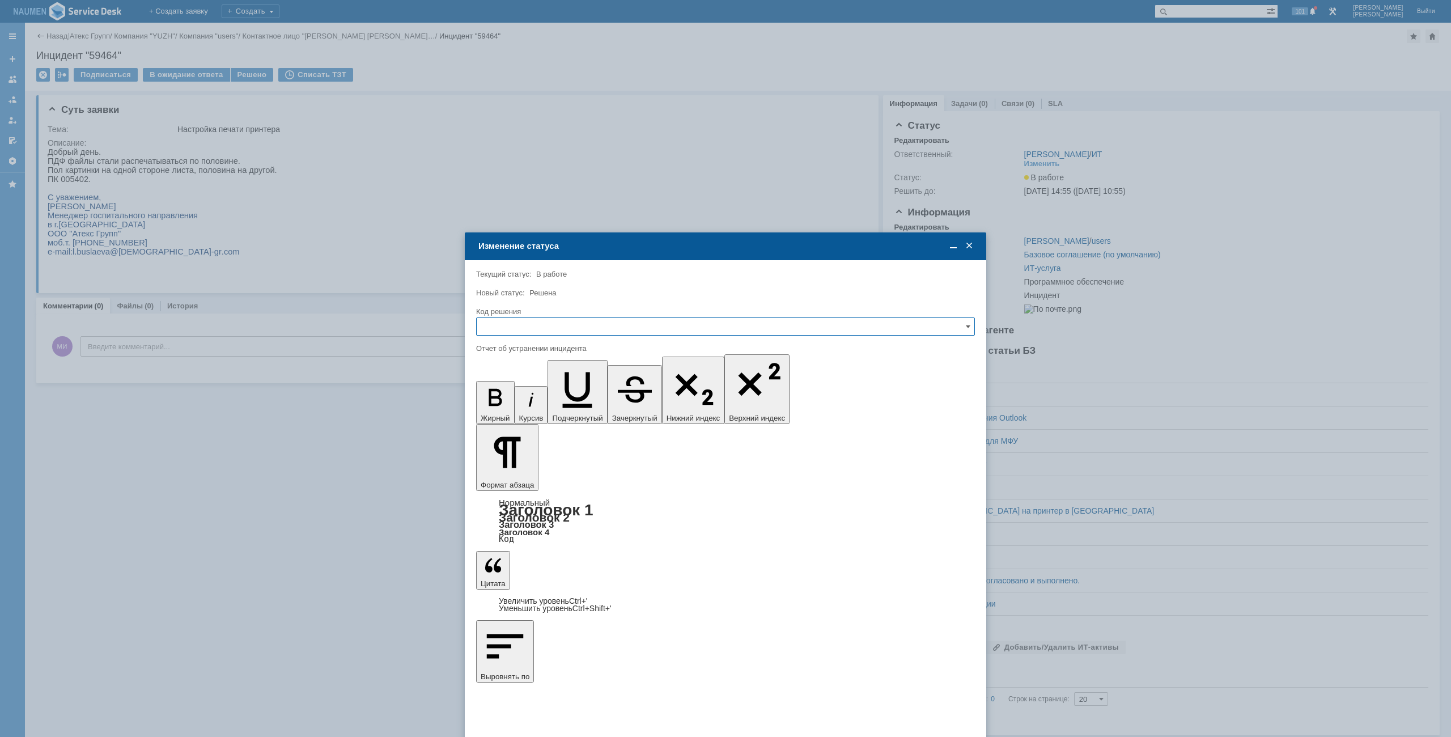
click at [635, 330] on input "text" at bounding box center [725, 326] width 499 height 18
click at [536, 406] on span "Решено" at bounding box center [725, 403] width 484 height 9
type input "Решено"
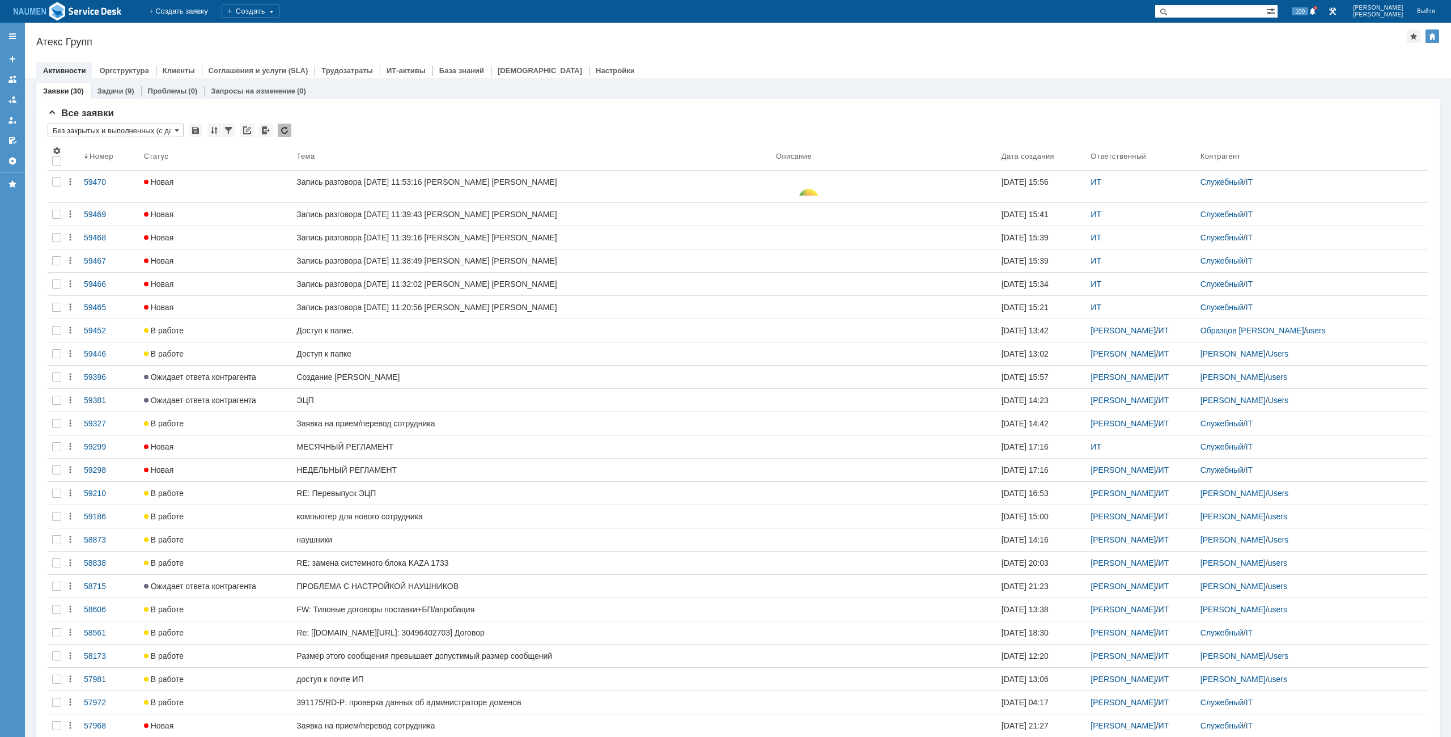
drag, startPoint x: 238, startPoint y: 60, endPoint x: 237, endPoint y: 49, distance: 10.3
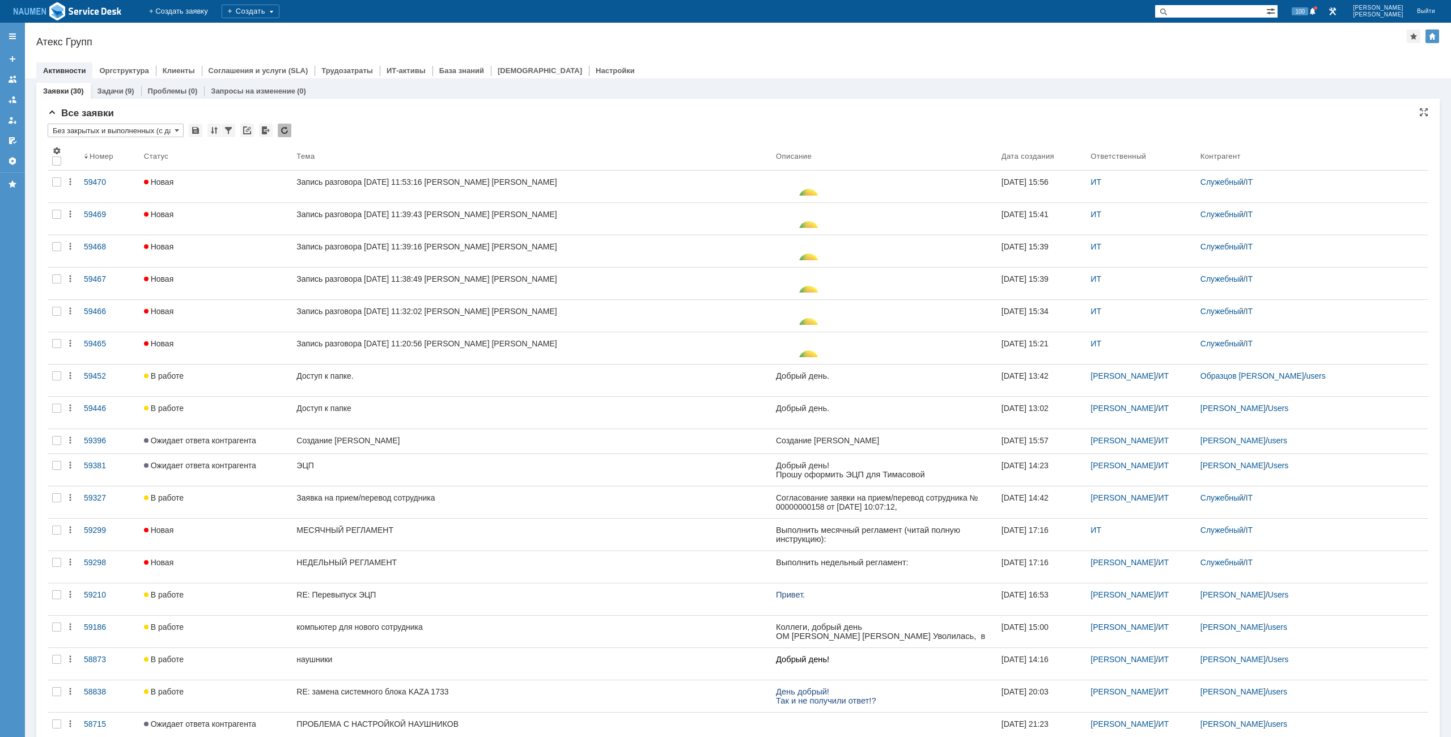
click at [686, 117] on div "Все заявки" at bounding box center [738, 113] width 1380 height 11
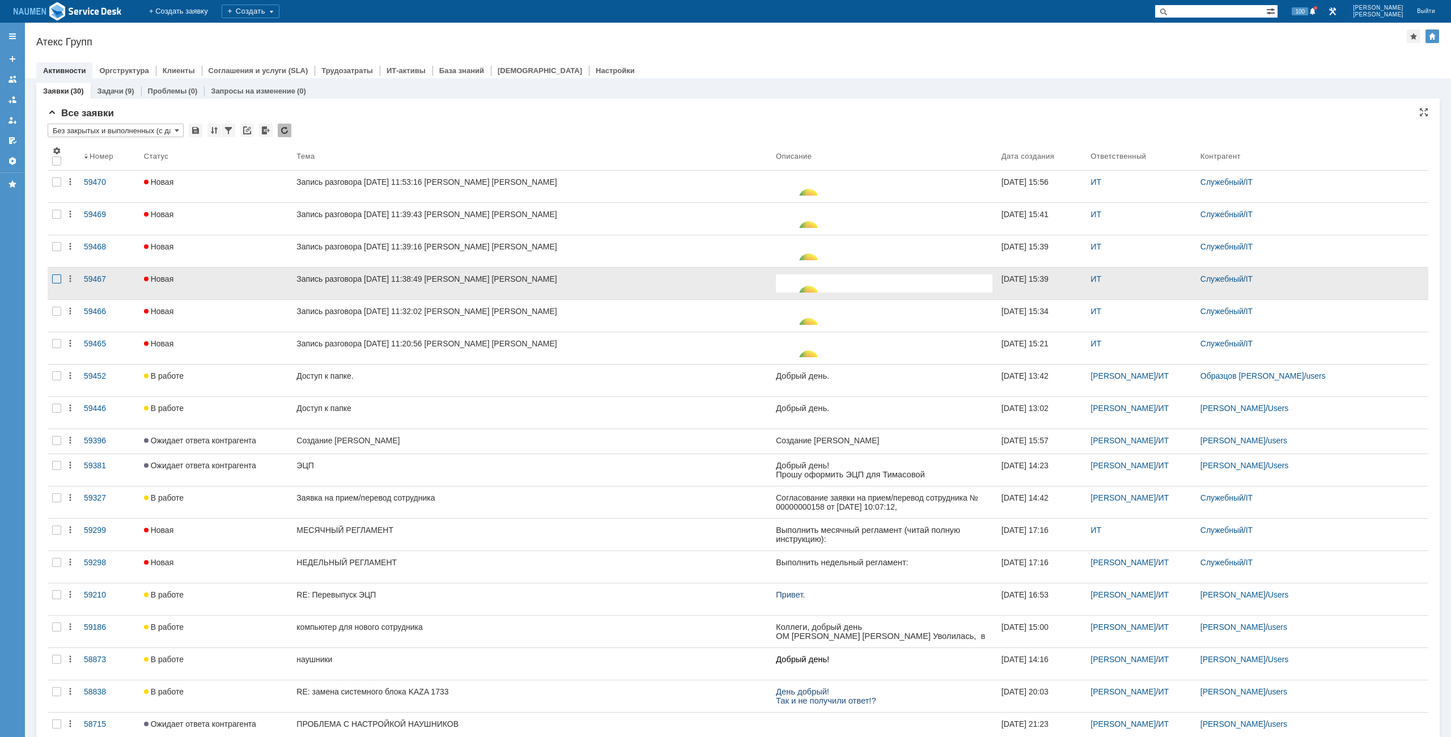
click at [60, 280] on div at bounding box center [56, 278] width 9 height 9
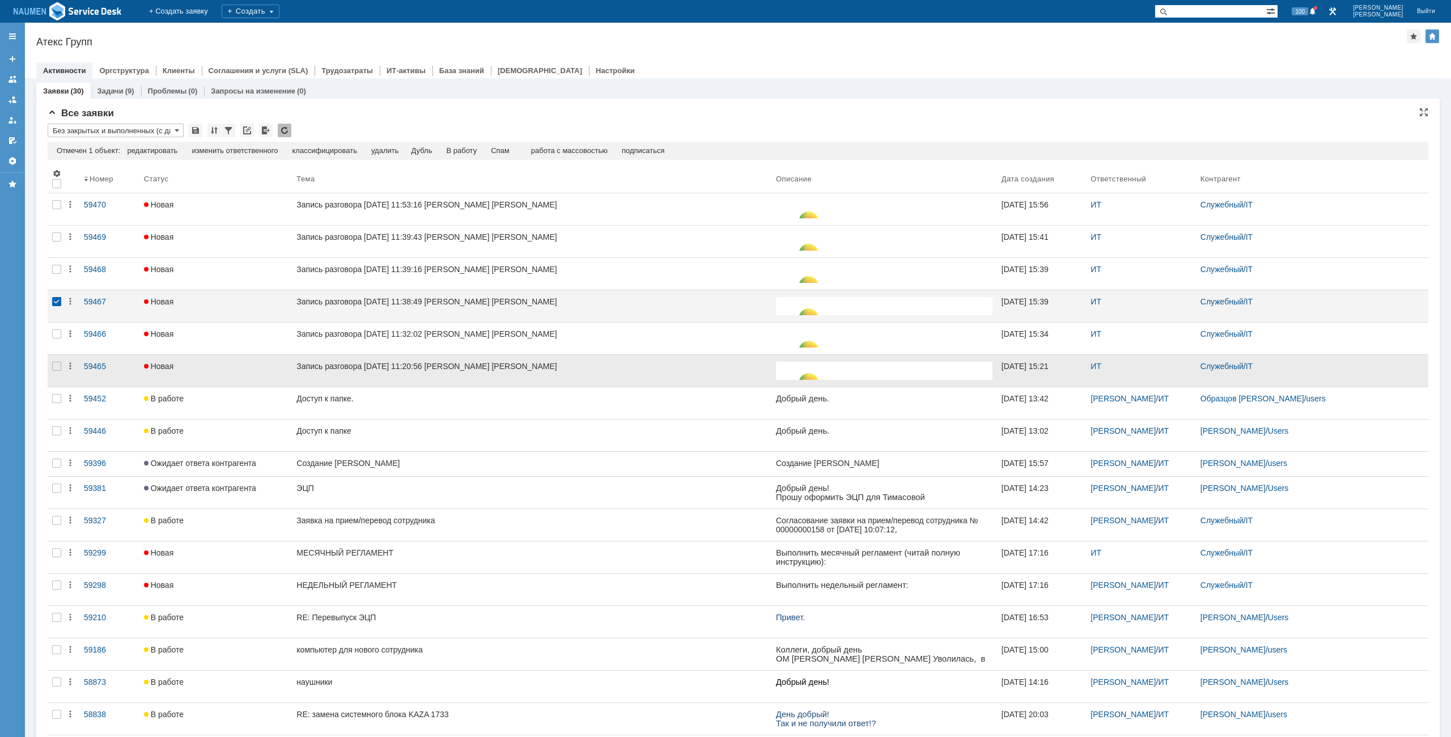
click at [52, 362] on div at bounding box center [57, 371] width 18 height 32
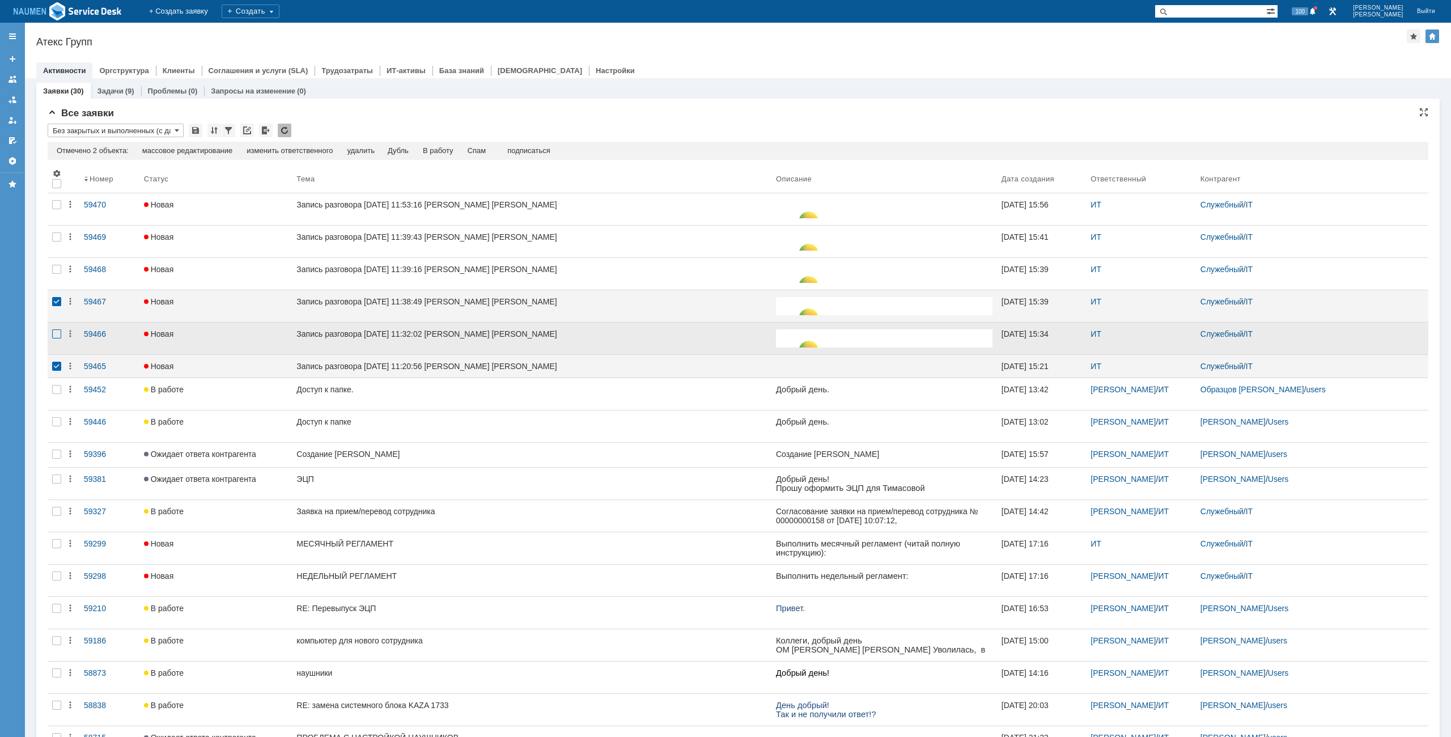
click at [57, 338] on div at bounding box center [56, 333] width 9 height 9
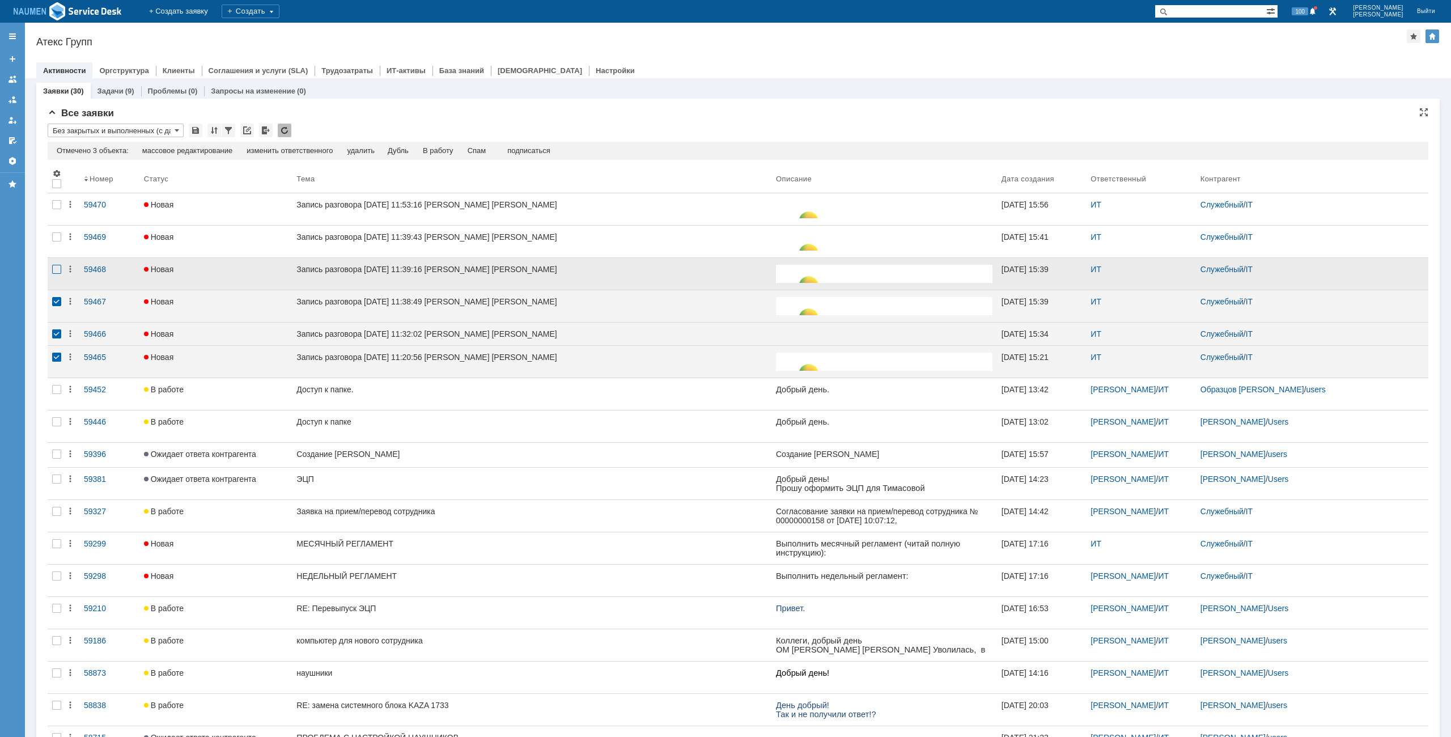
click at [56, 274] on div at bounding box center [56, 269] width 9 height 9
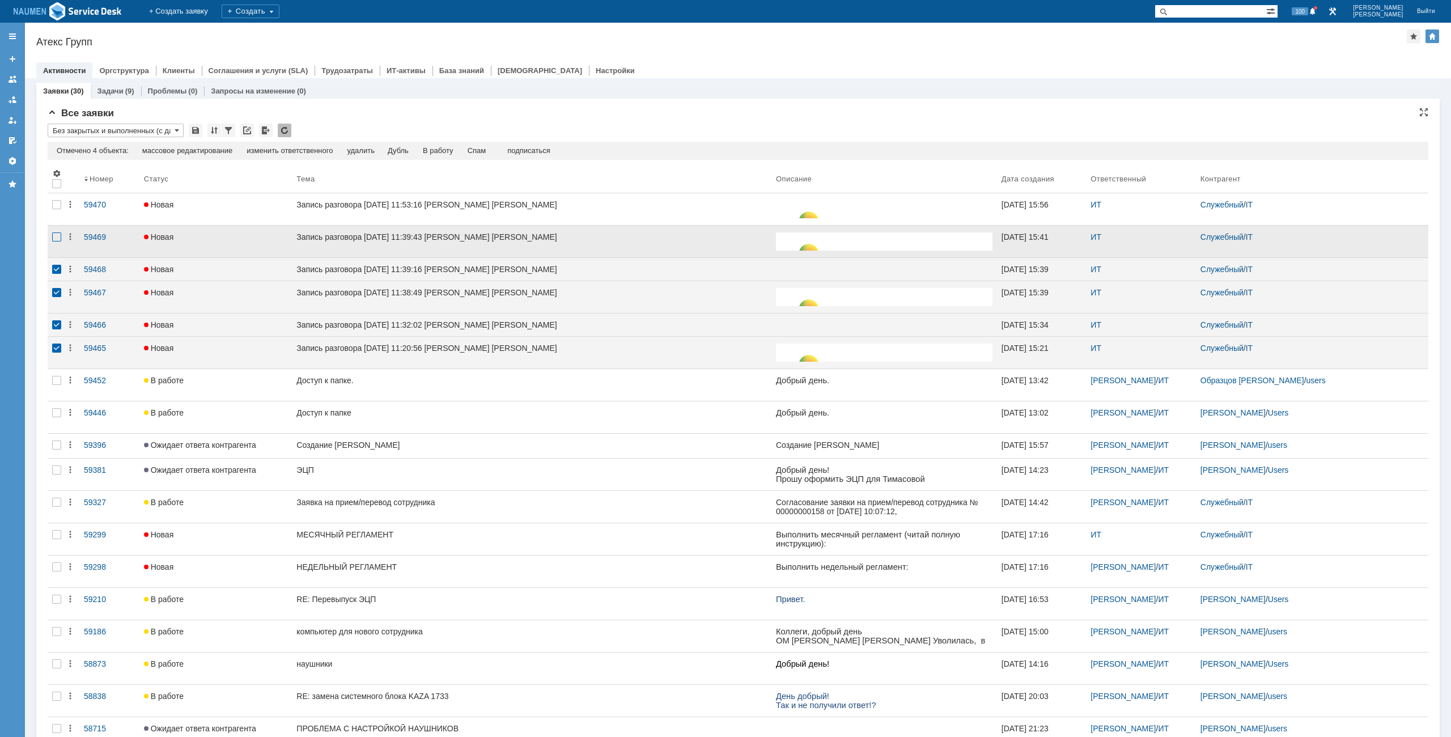
click at [54, 240] on div at bounding box center [56, 236] width 9 height 9
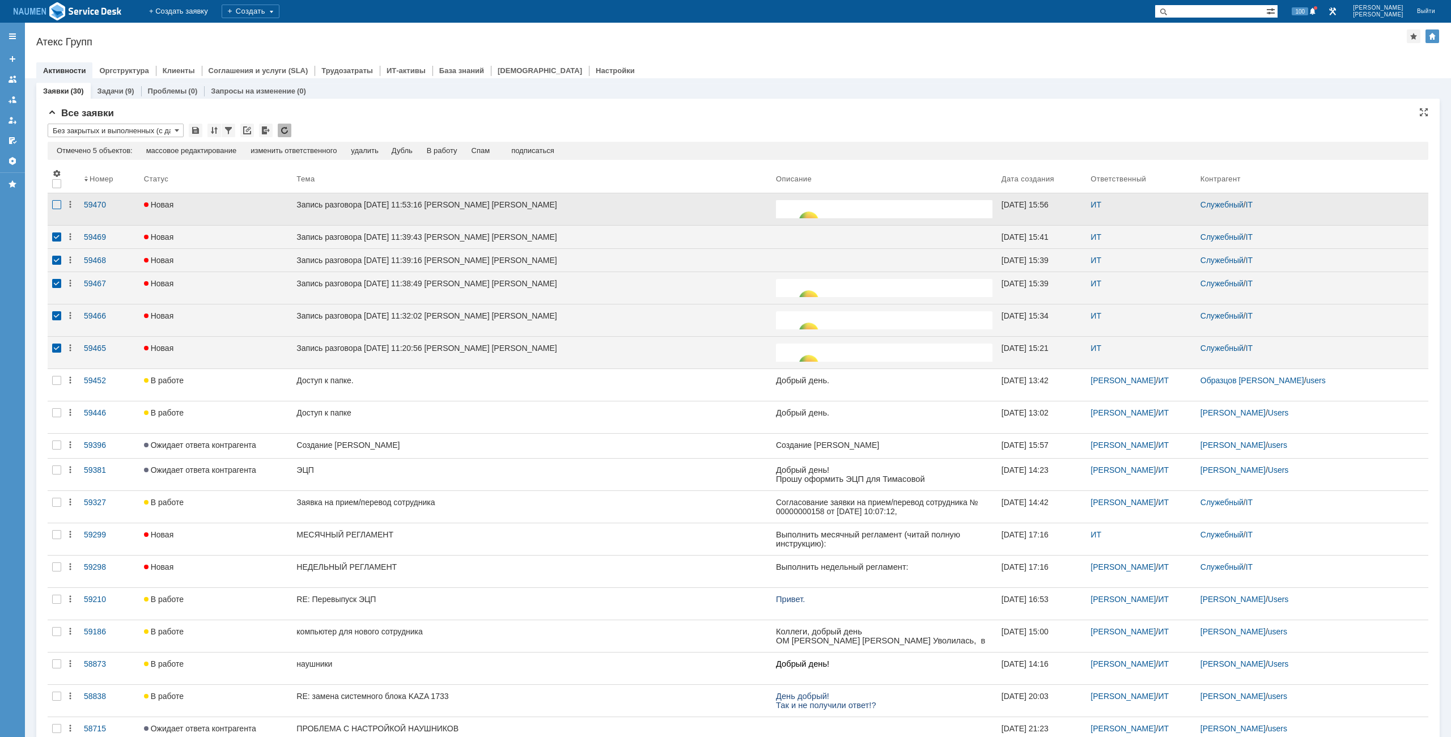
click at [59, 206] on div at bounding box center [56, 204] width 9 height 9
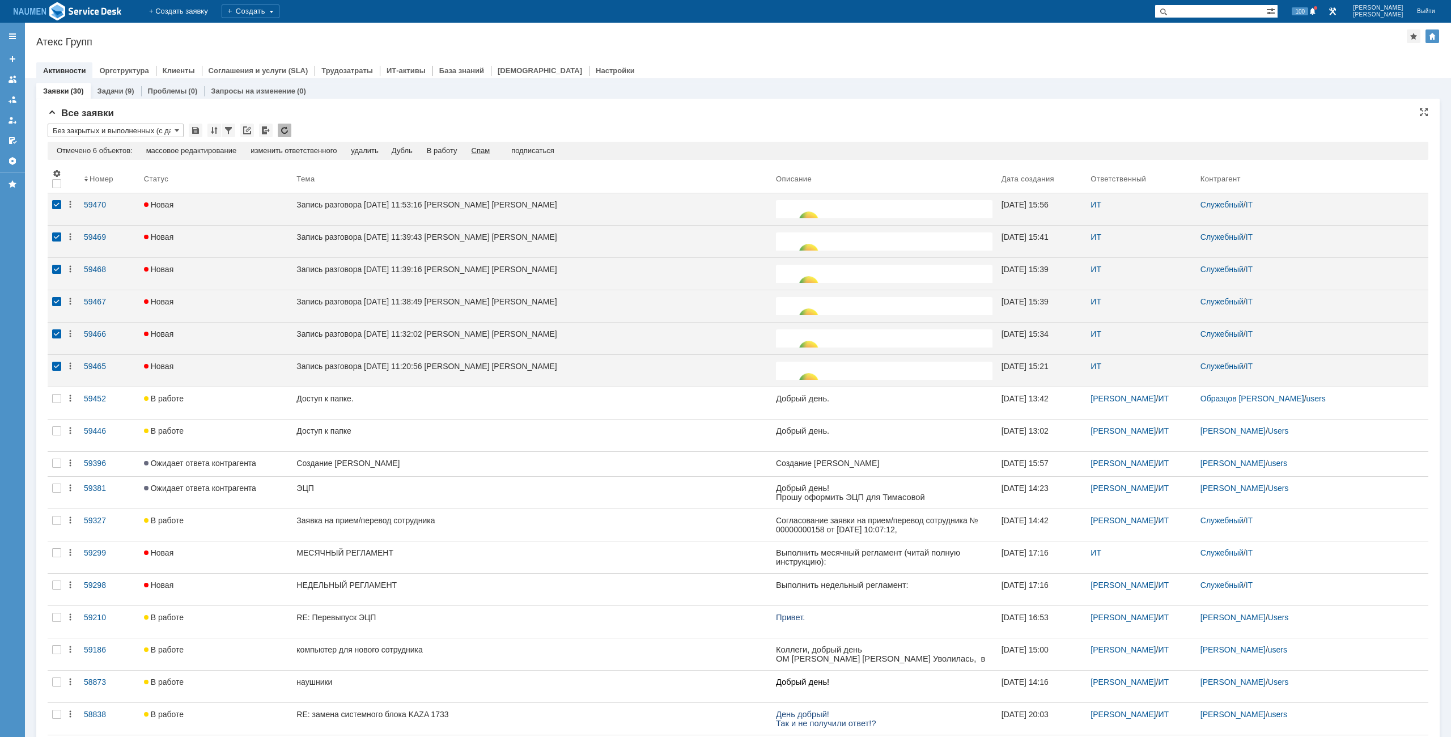
click at [483, 146] on div "Спам" at bounding box center [480, 150] width 19 height 9
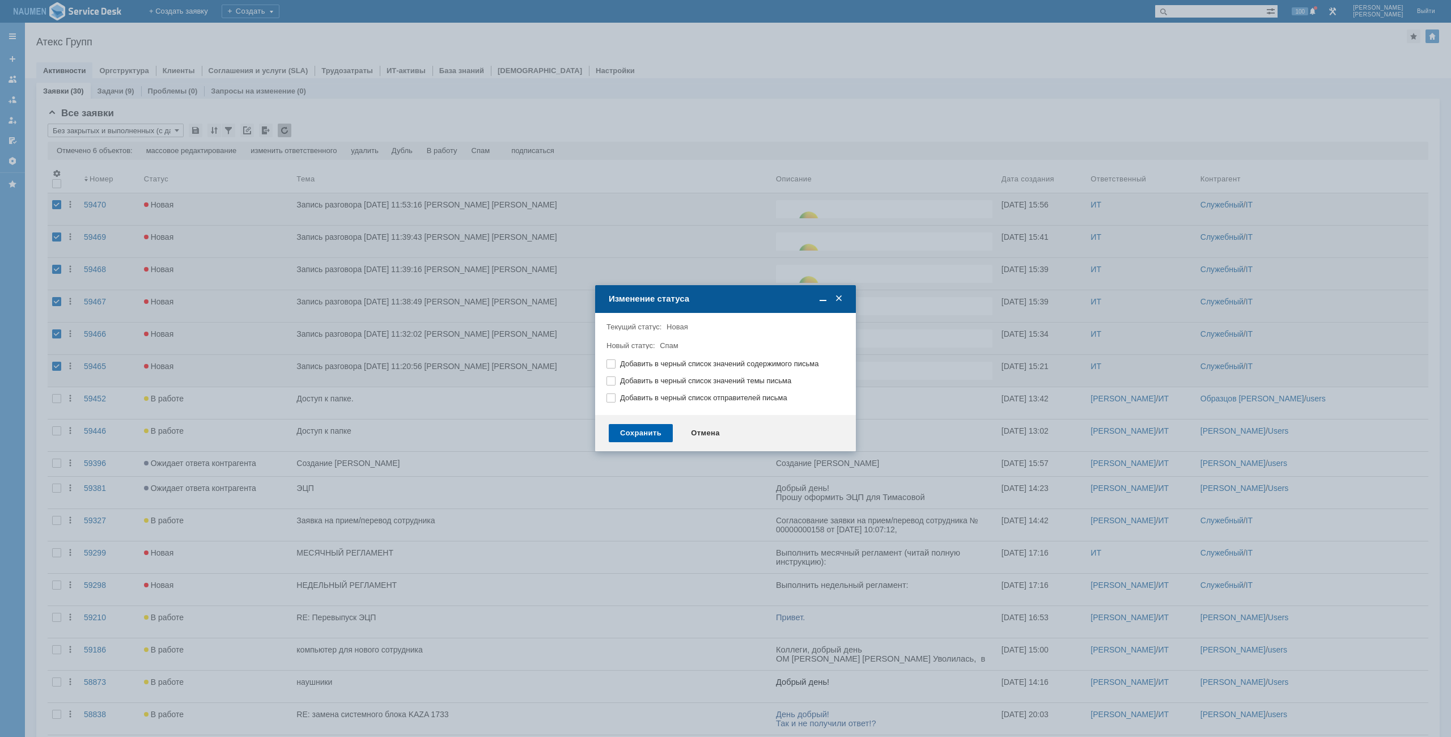
click at [639, 431] on div "Сохранить" at bounding box center [641, 433] width 64 height 18
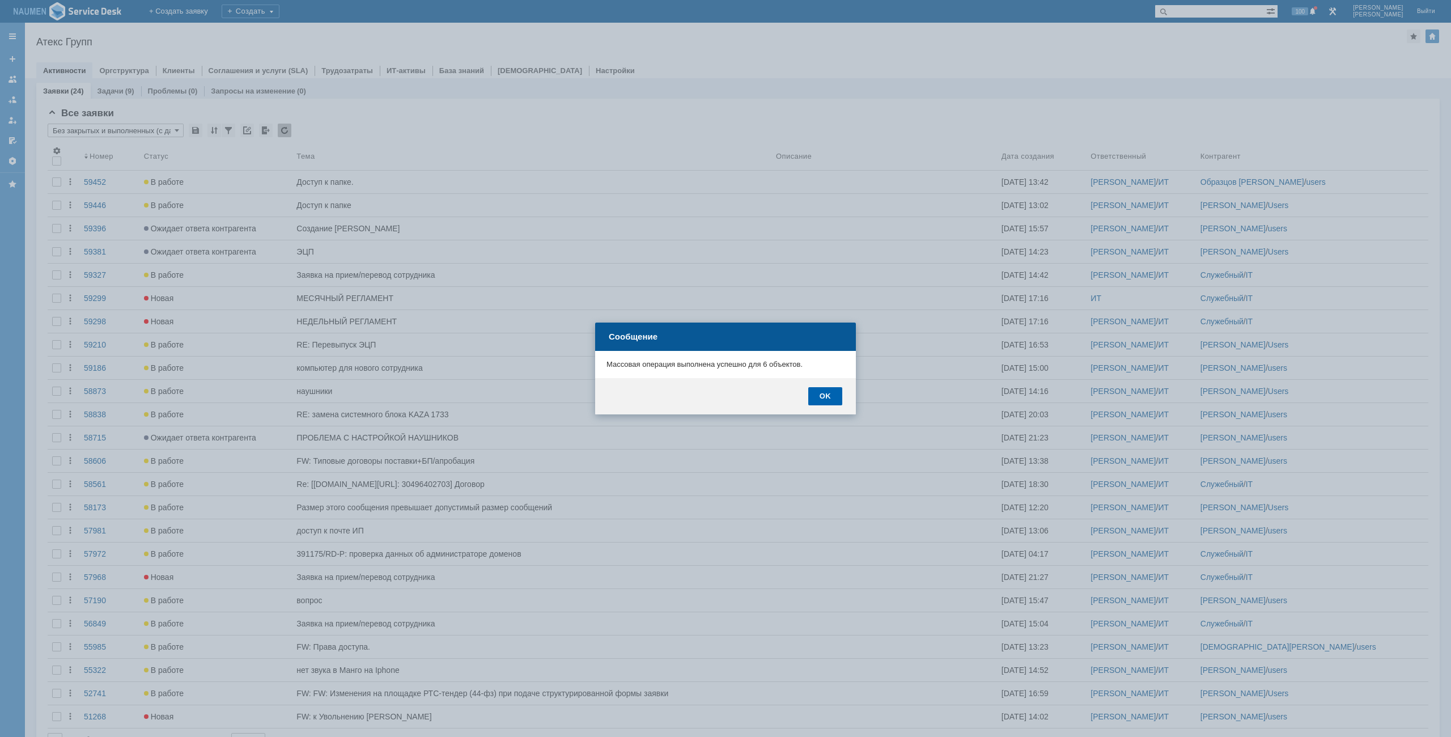
click at [829, 397] on div "OK" at bounding box center [825, 396] width 34 height 18
